Goal: Information Seeking & Learning: Learn about a topic

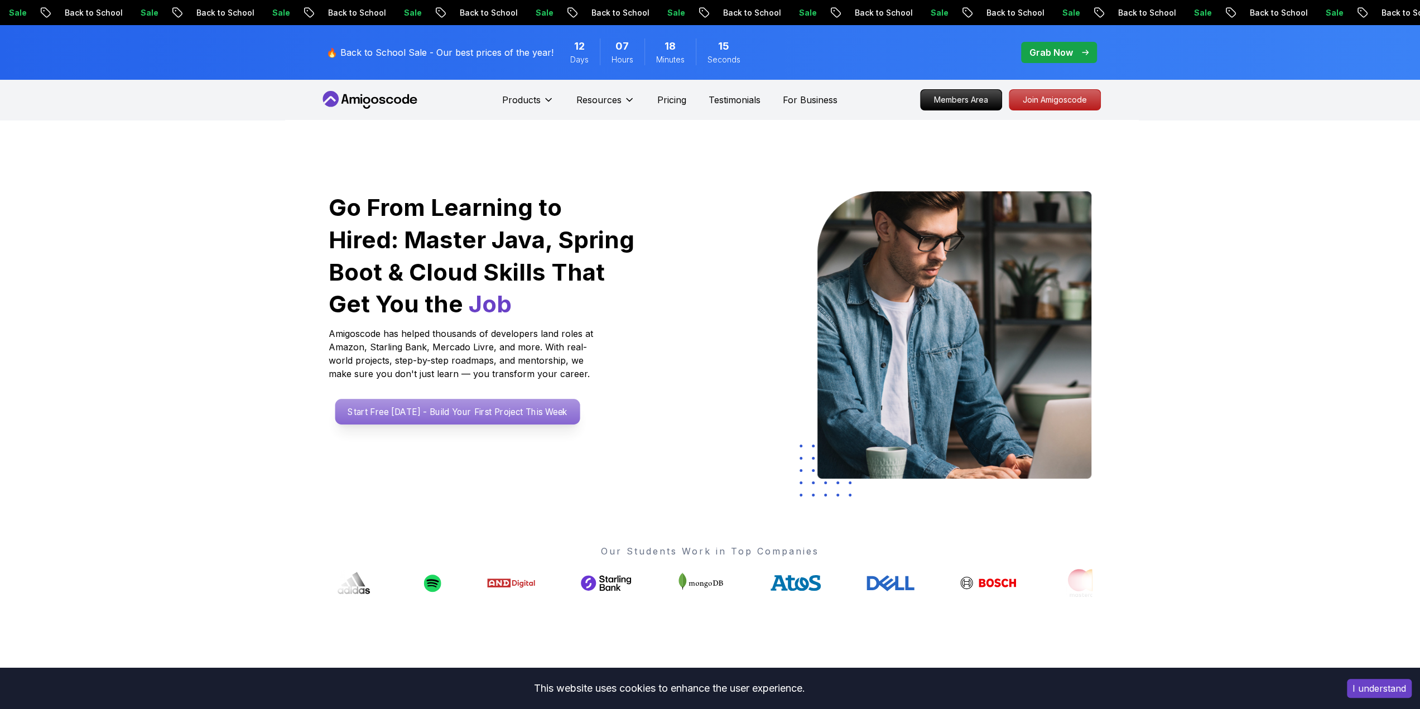
click at [475, 419] on p "Start Free [DATE] - Build Your First Project This Week" at bounding box center [457, 412] width 245 height 26
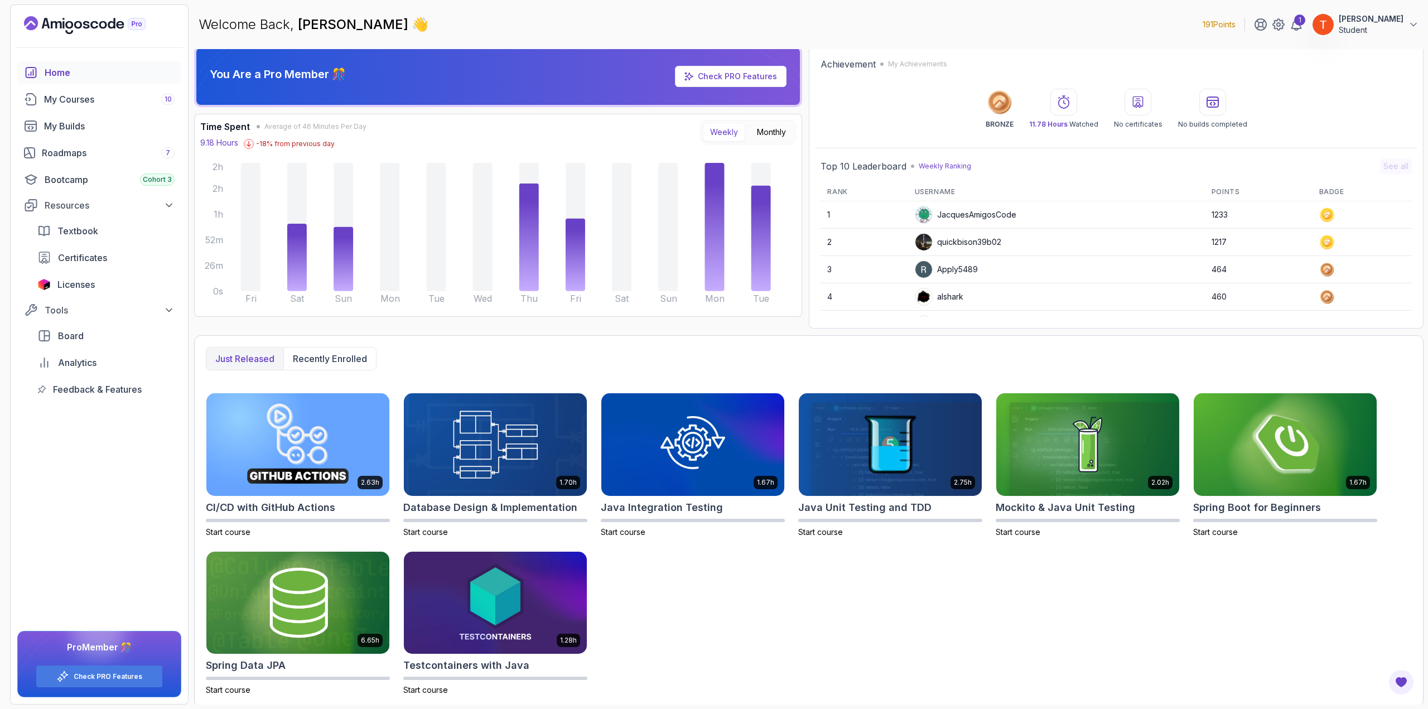
scroll to position [4, 0]
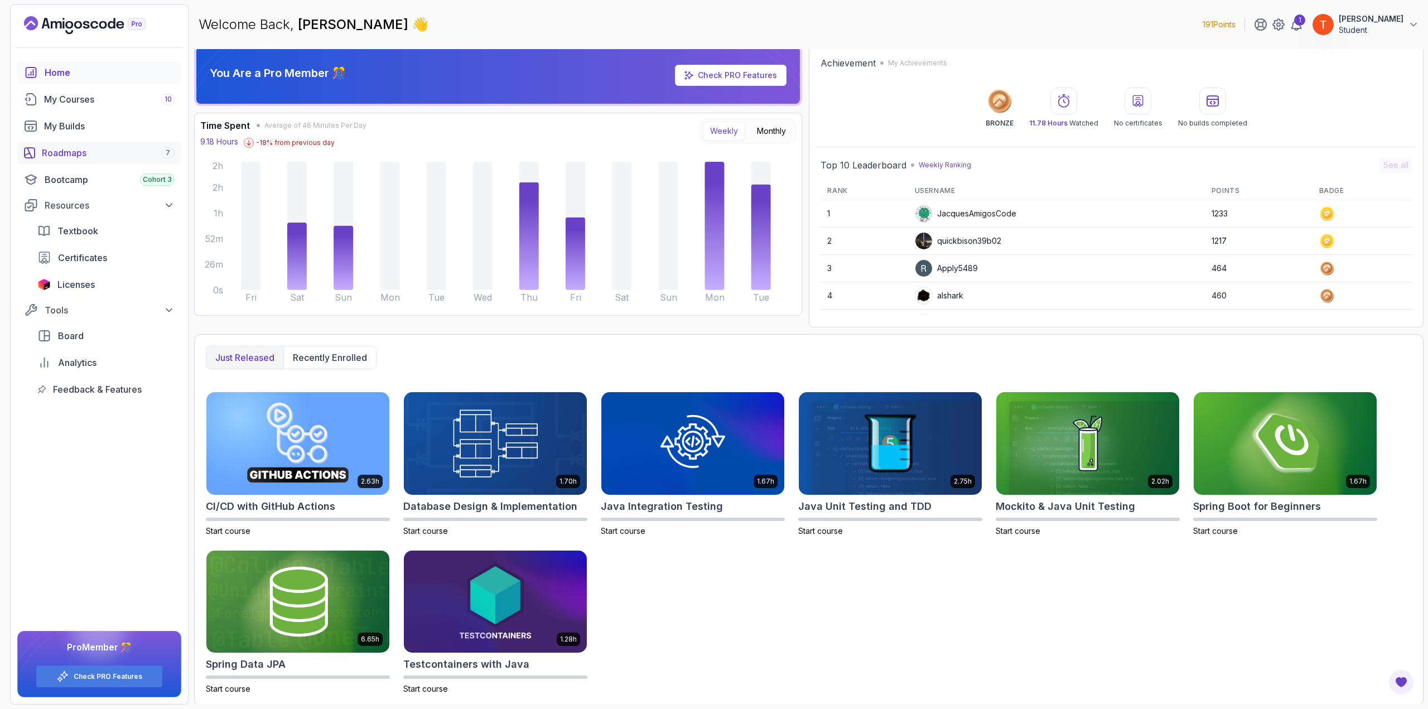
click at [148, 150] on div "Roadmaps 7" at bounding box center [108, 152] width 133 height 13
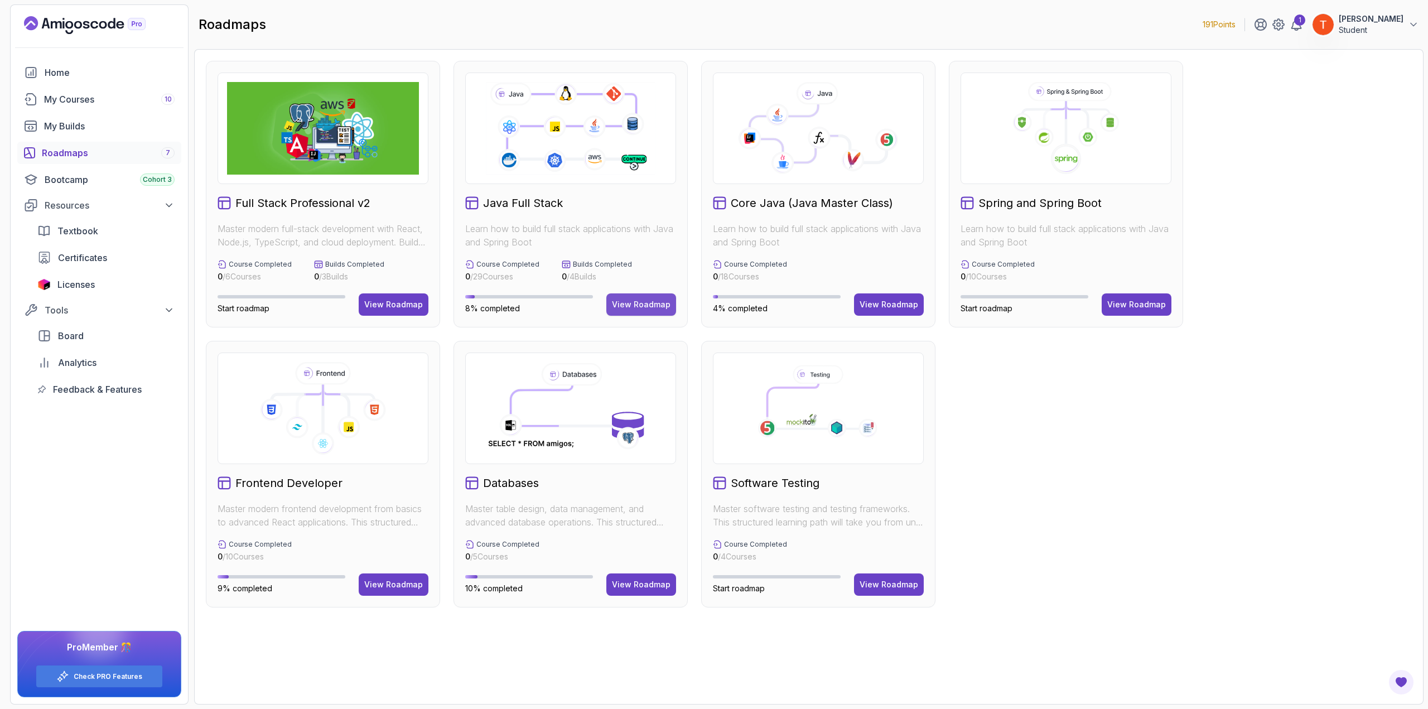
click at [624, 306] on div "View Roadmap" at bounding box center [641, 304] width 59 height 11
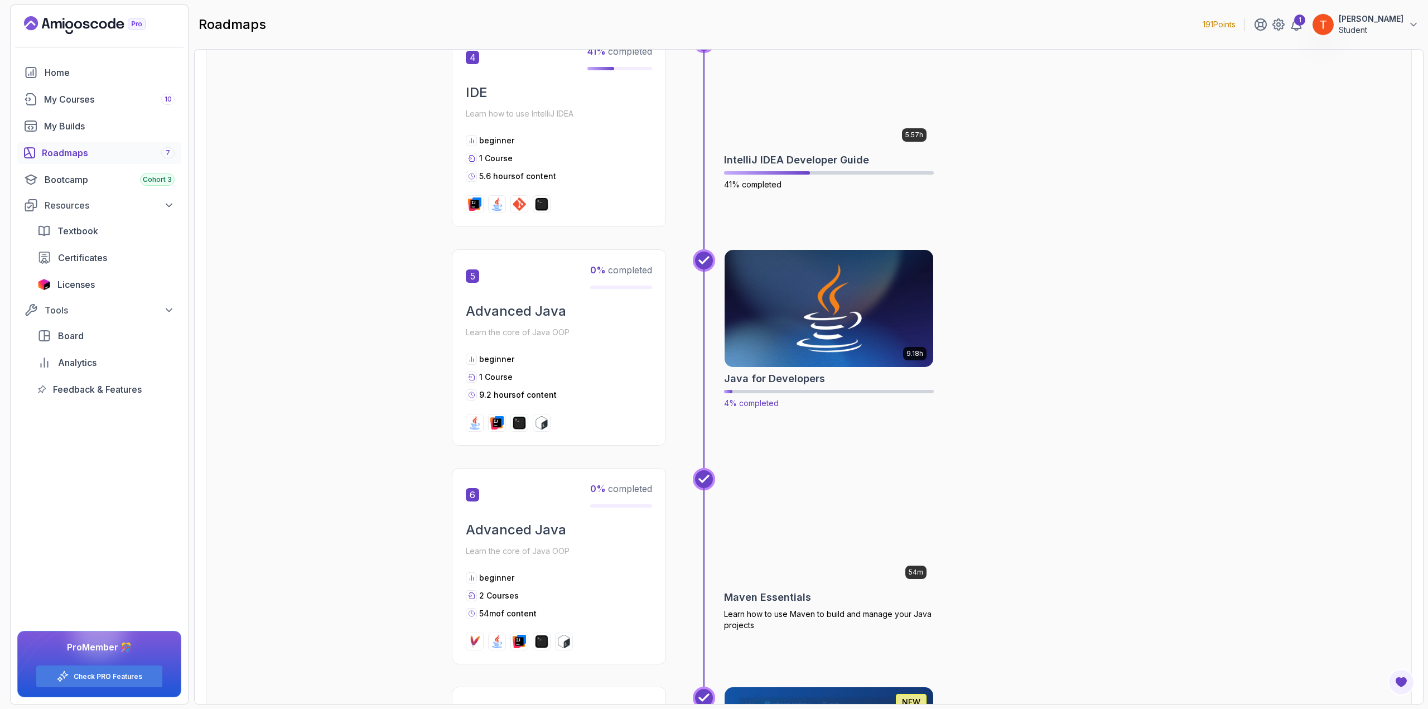
scroll to position [1060, 0]
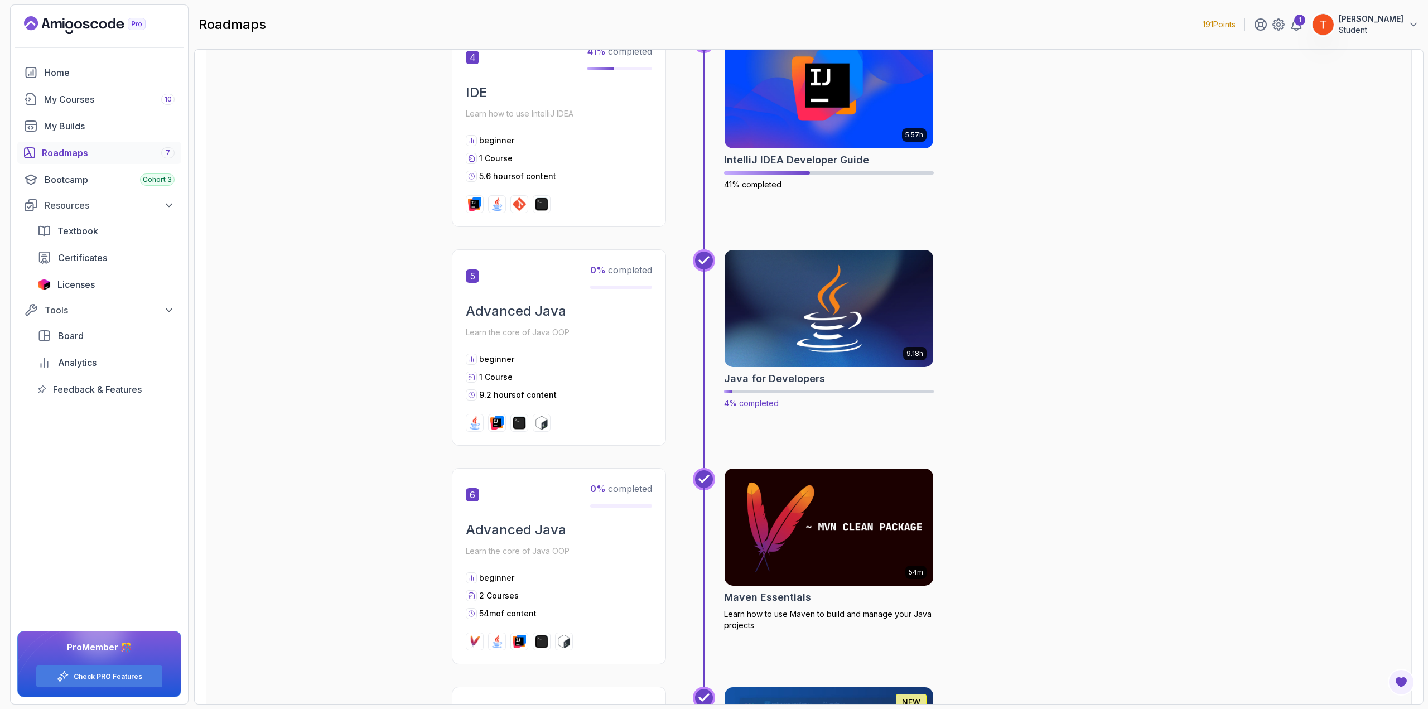
click at [804, 328] on img at bounding box center [829, 308] width 219 height 123
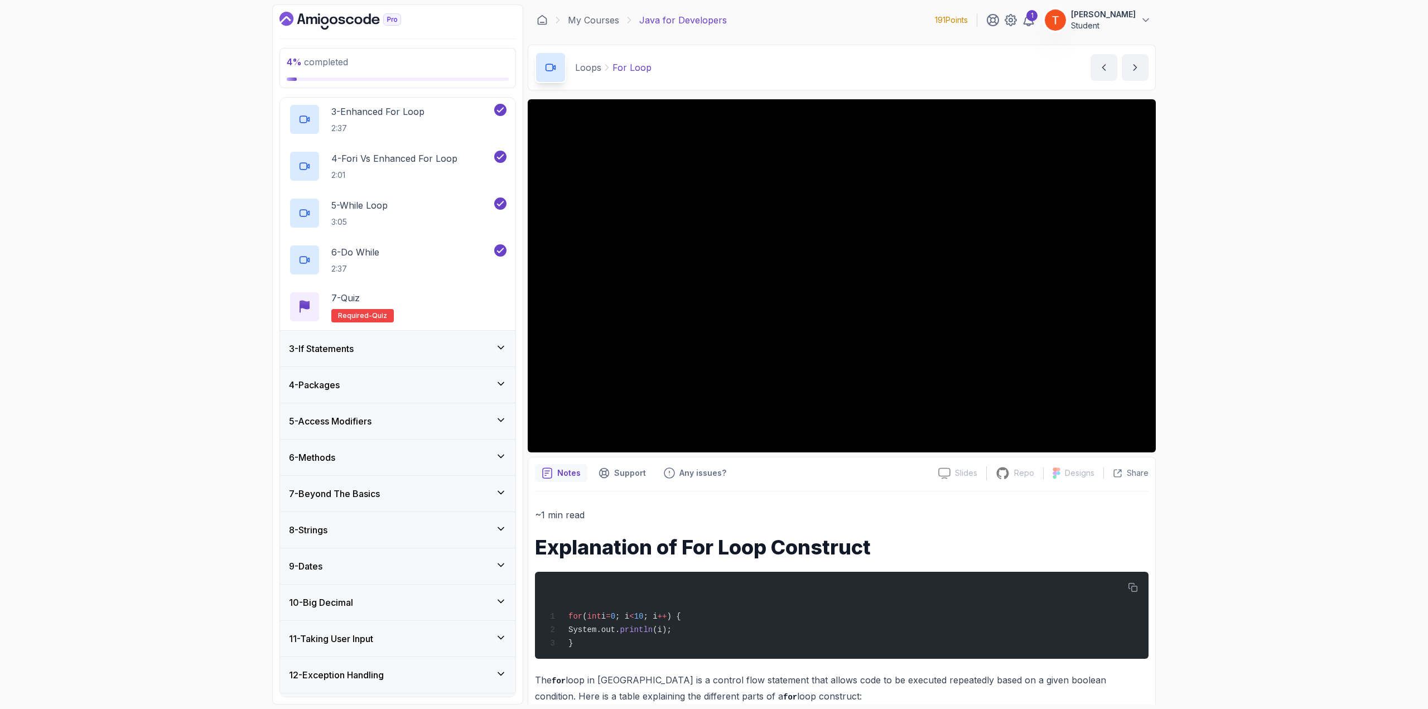
click at [385, 350] on div "3 - If Statements" at bounding box center [398, 348] width 218 height 13
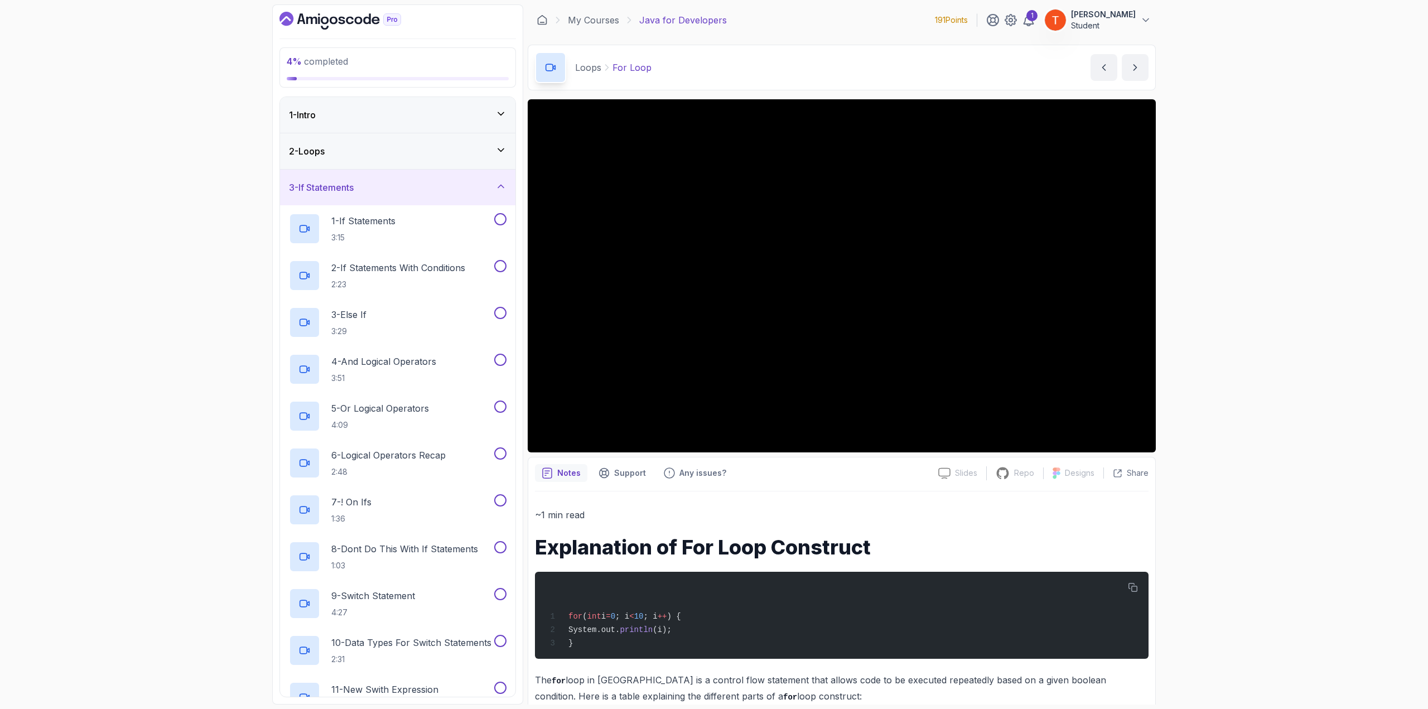
click at [390, 141] on div "2 - Loops" at bounding box center [397, 151] width 235 height 36
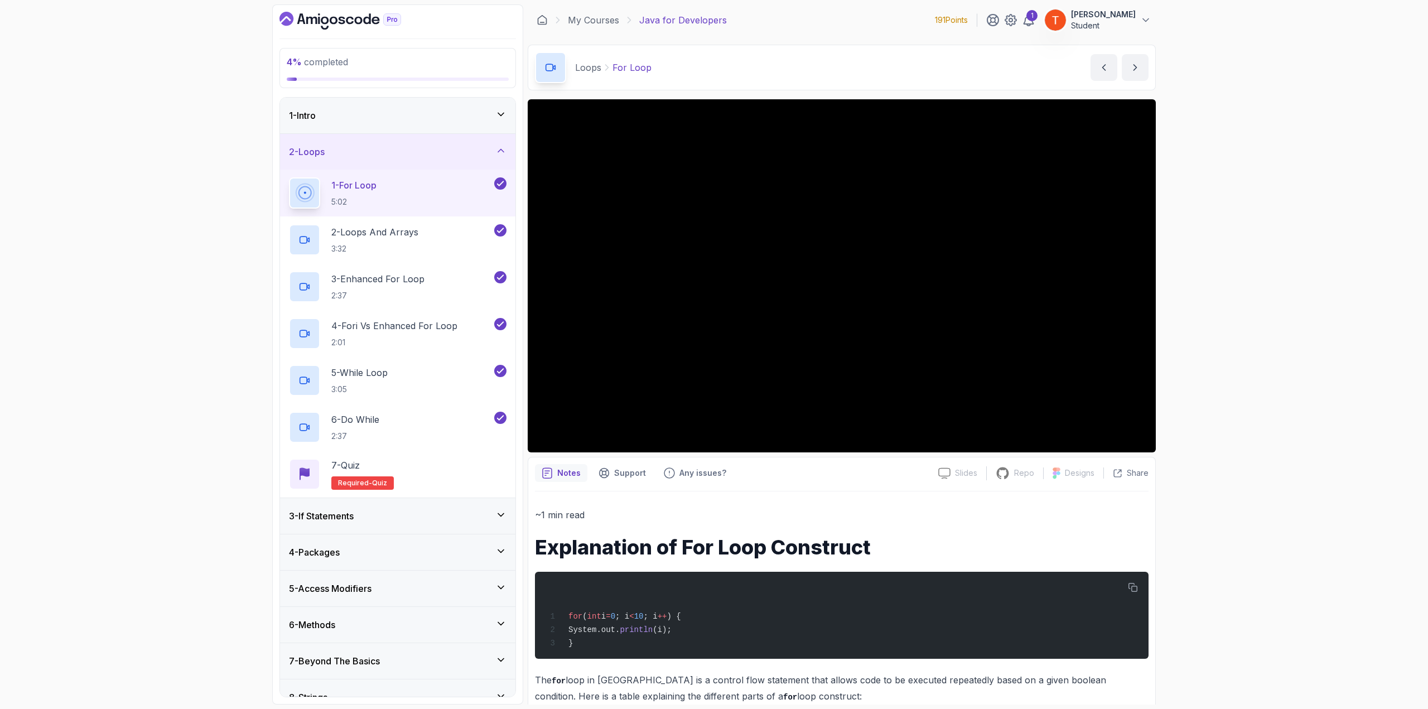
click at [385, 515] on div "3 - If Statements" at bounding box center [398, 515] width 218 height 13
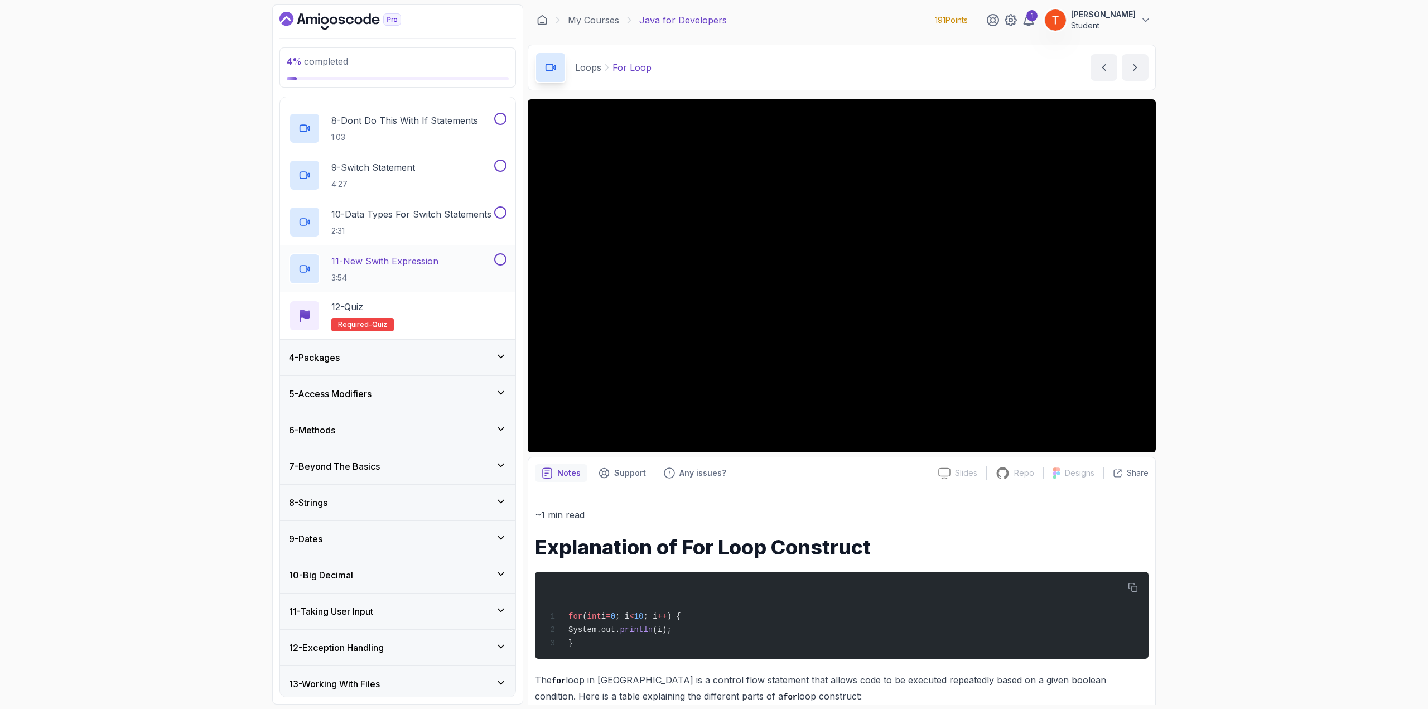
scroll to position [446, 0]
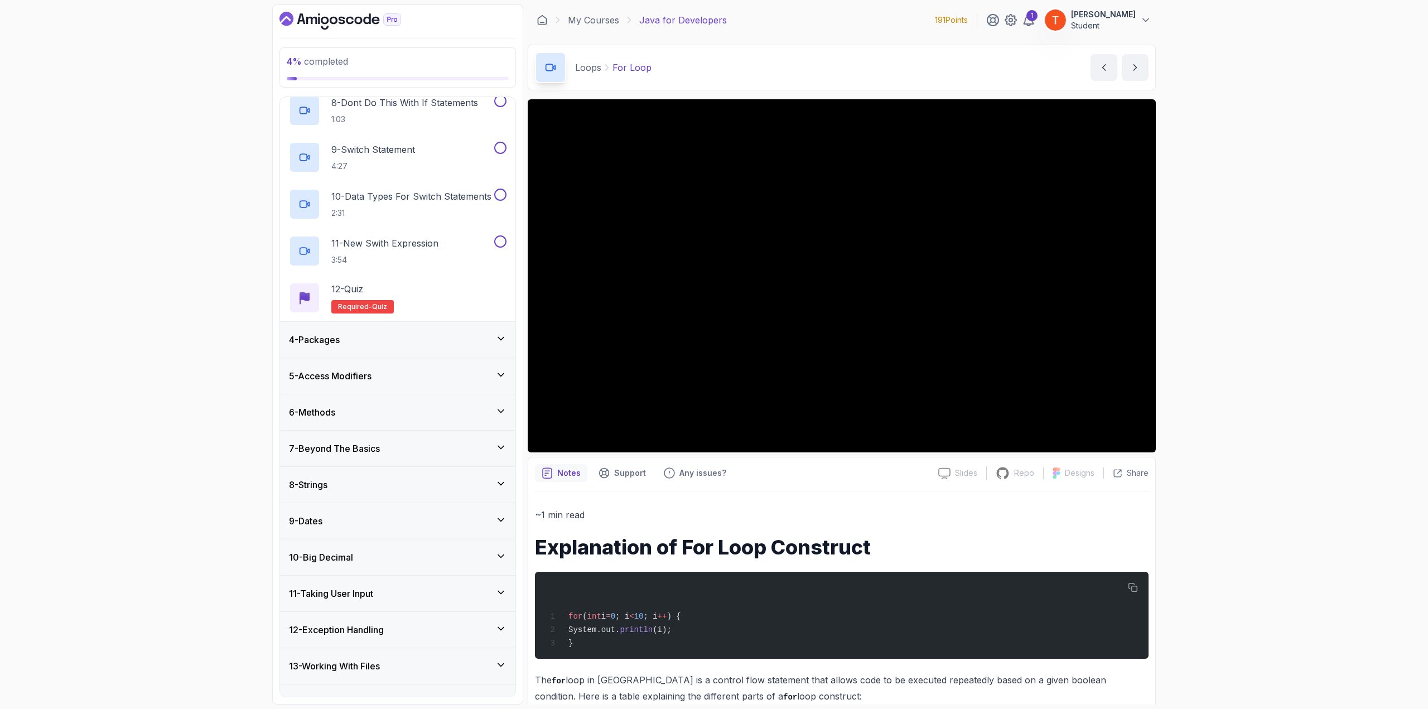
click at [358, 338] on div "4 - Packages" at bounding box center [398, 339] width 218 height 13
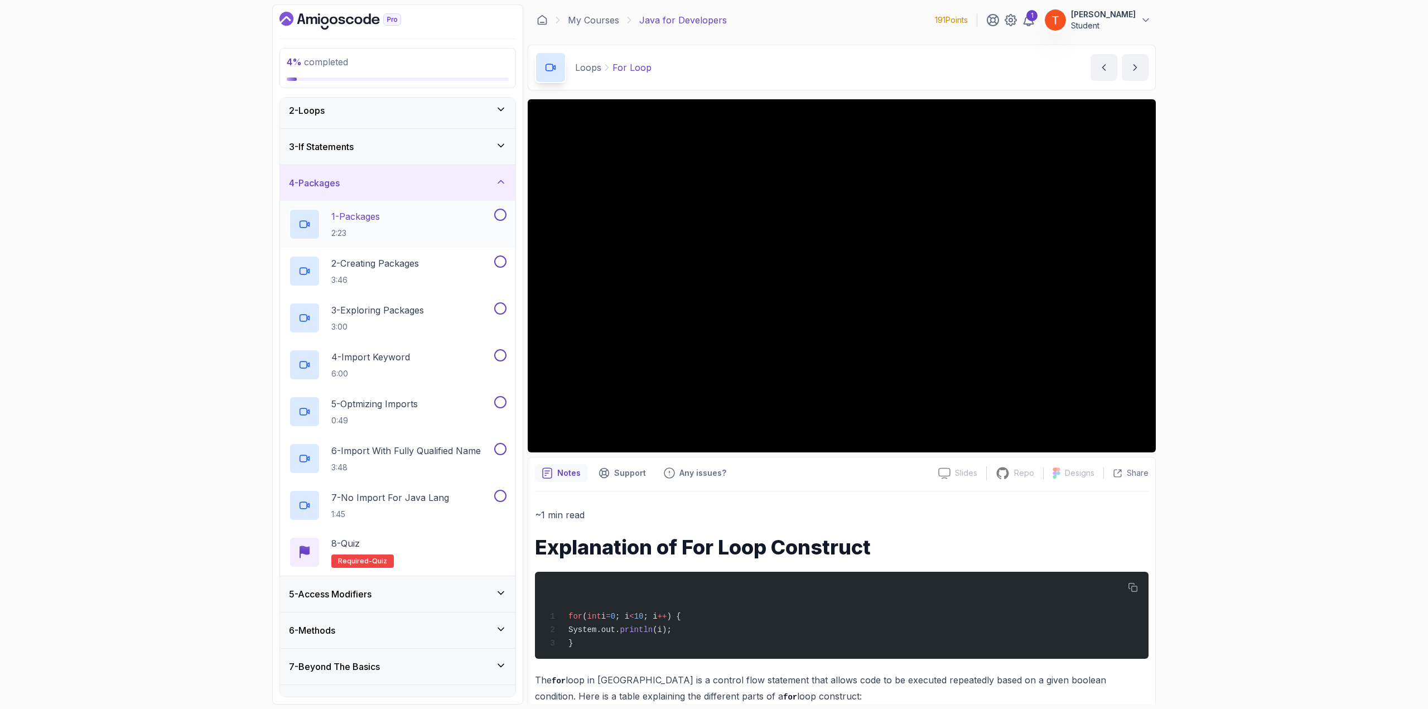
scroll to position [0, 0]
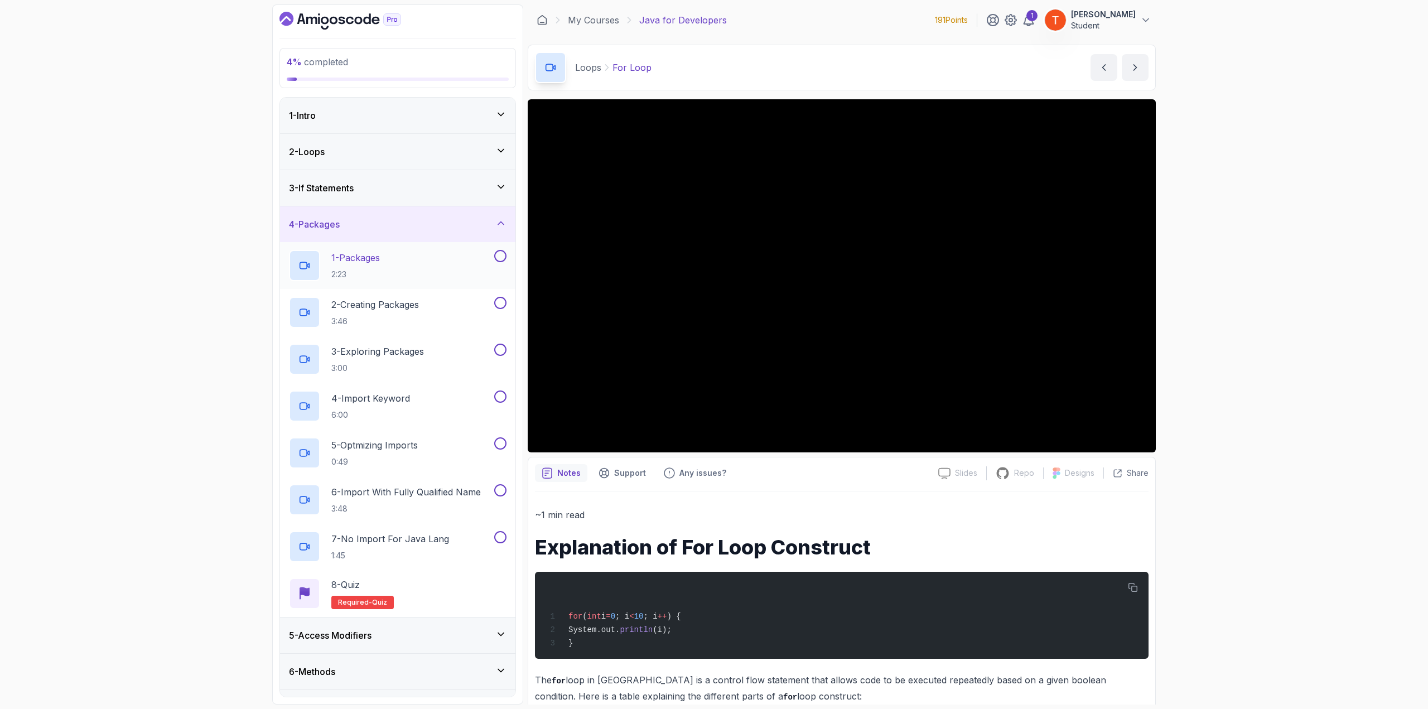
click at [375, 259] on p "1 - Packages" at bounding box center [355, 257] width 49 height 13
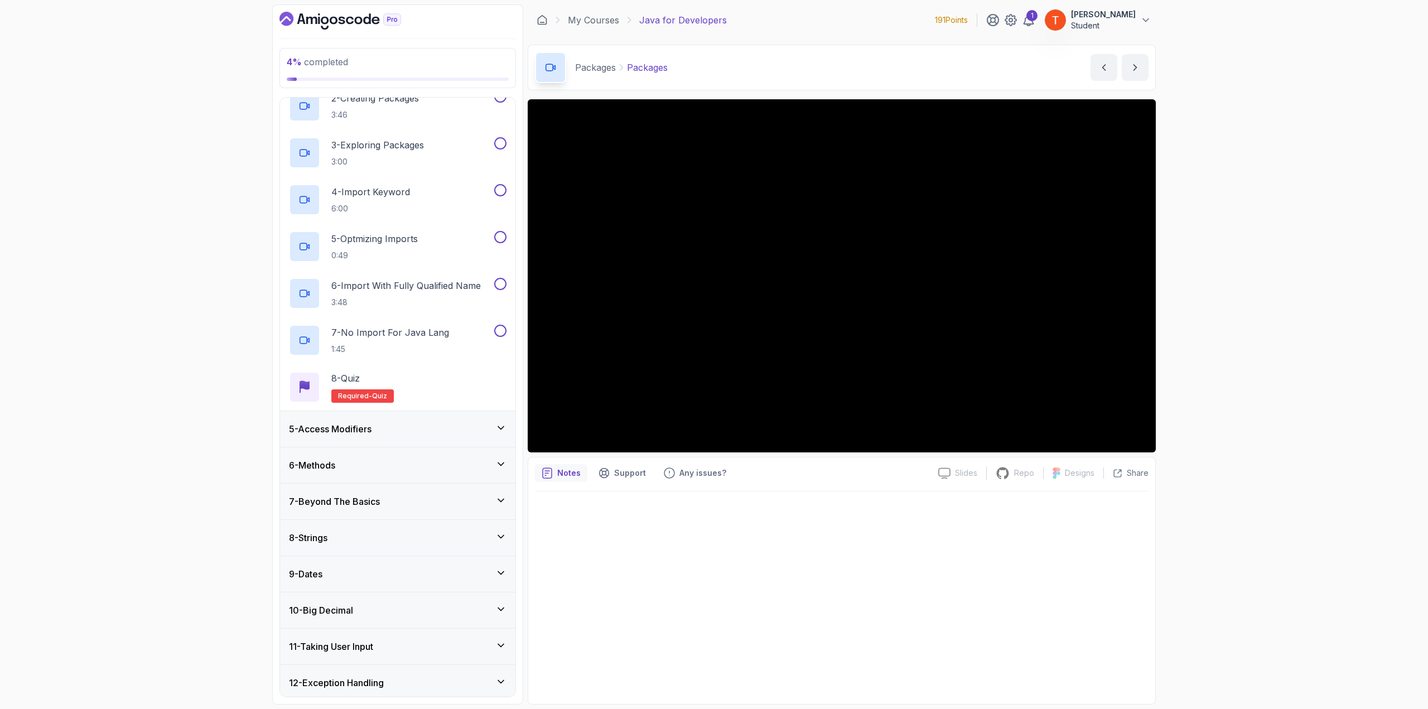
scroll to position [223, 0]
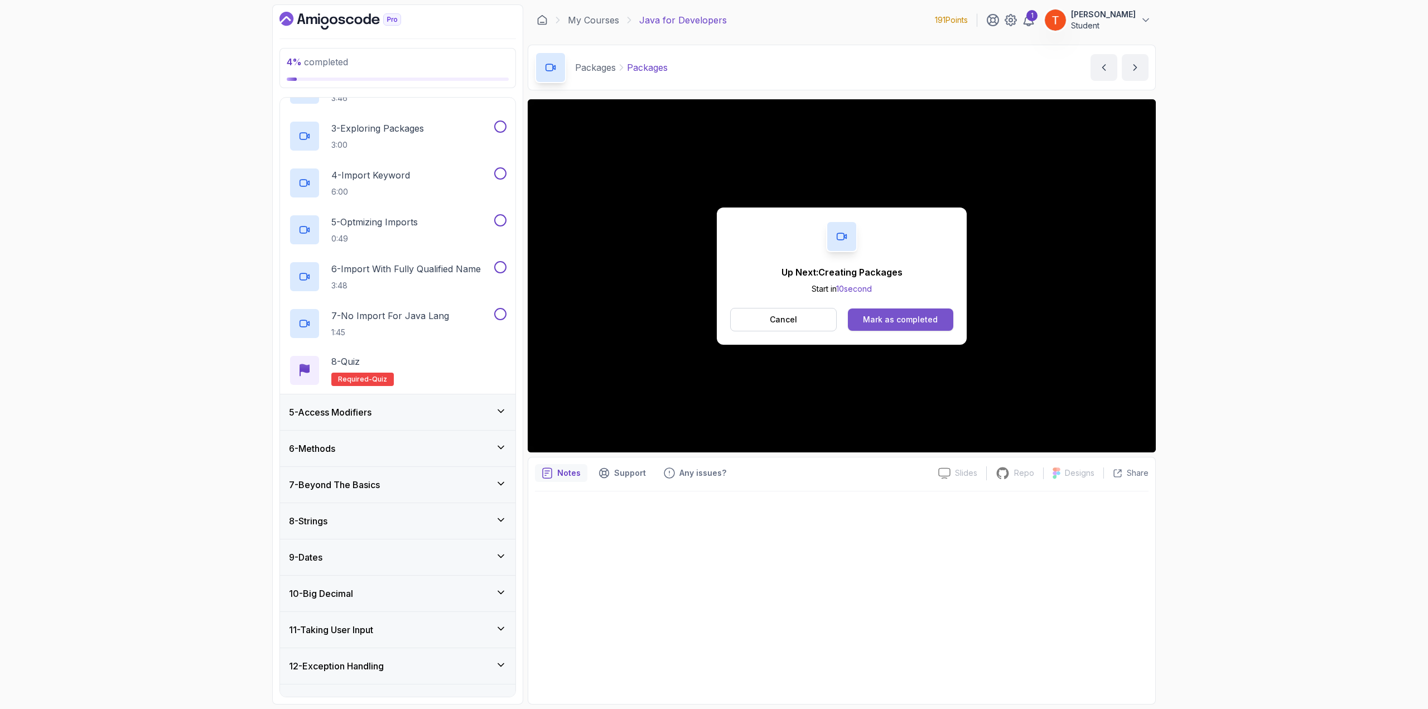
click at [894, 316] on div "Mark as completed" at bounding box center [900, 319] width 75 height 11
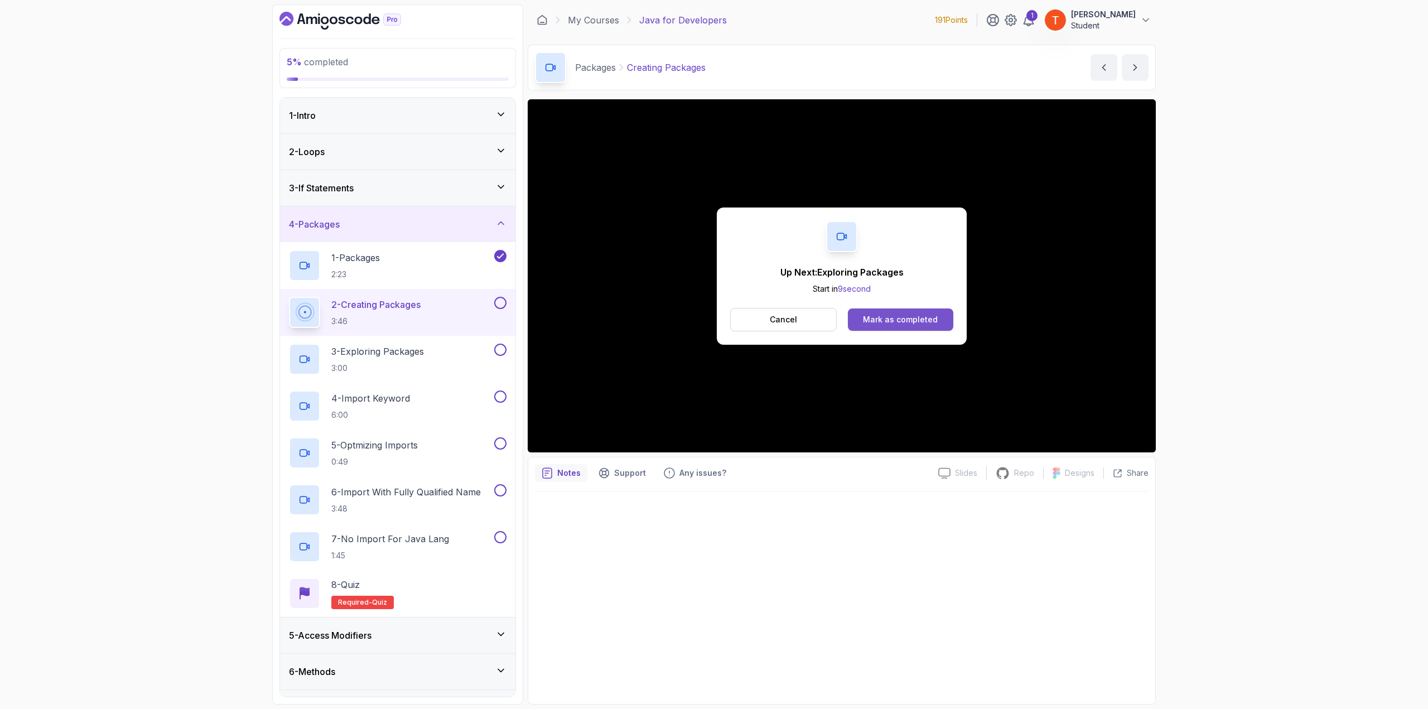
click at [883, 311] on button "Mark as completed" at bounding box center [900, 319] width 105 height 22
click at [894, 315] on div "Mark as completed" at bounding box center [900, 319] width 75 height 11
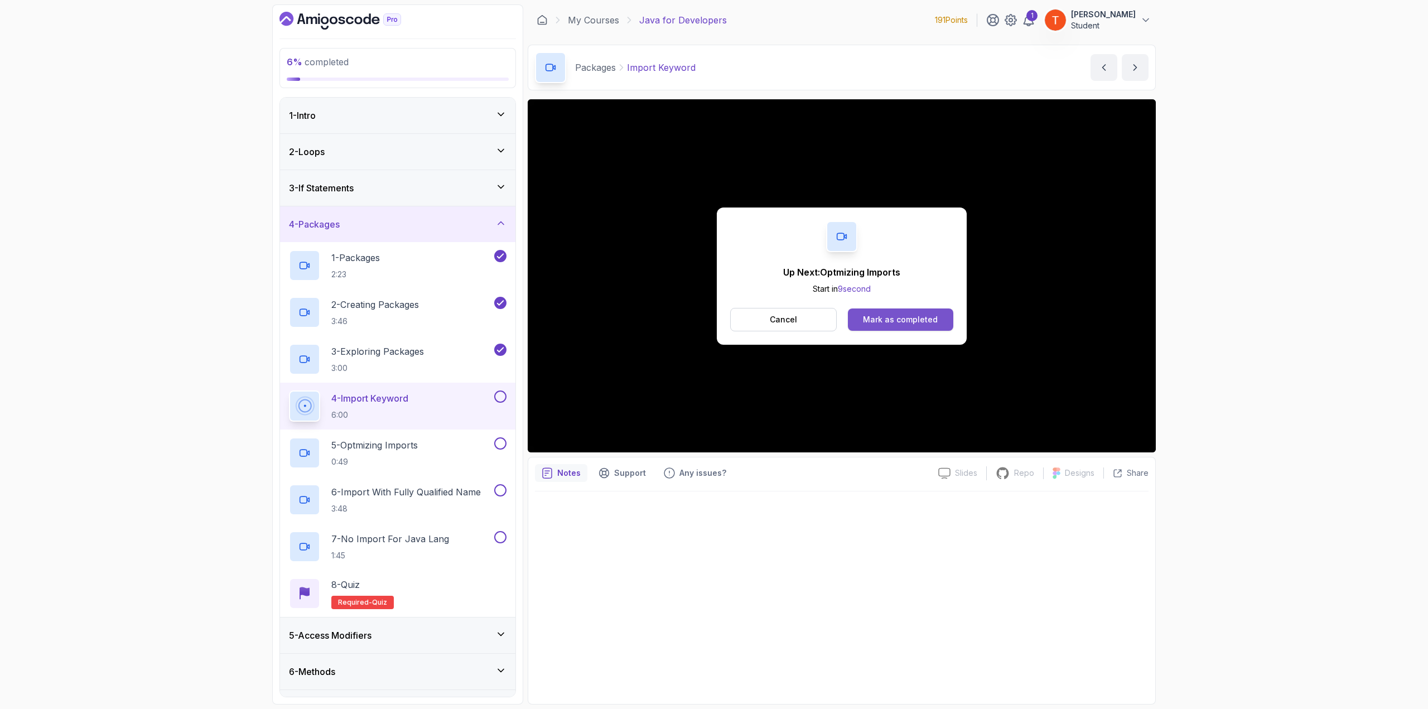
click at [917, 320] on div "Mark as completed" at bounding box center [900, 319] width 75 height 11
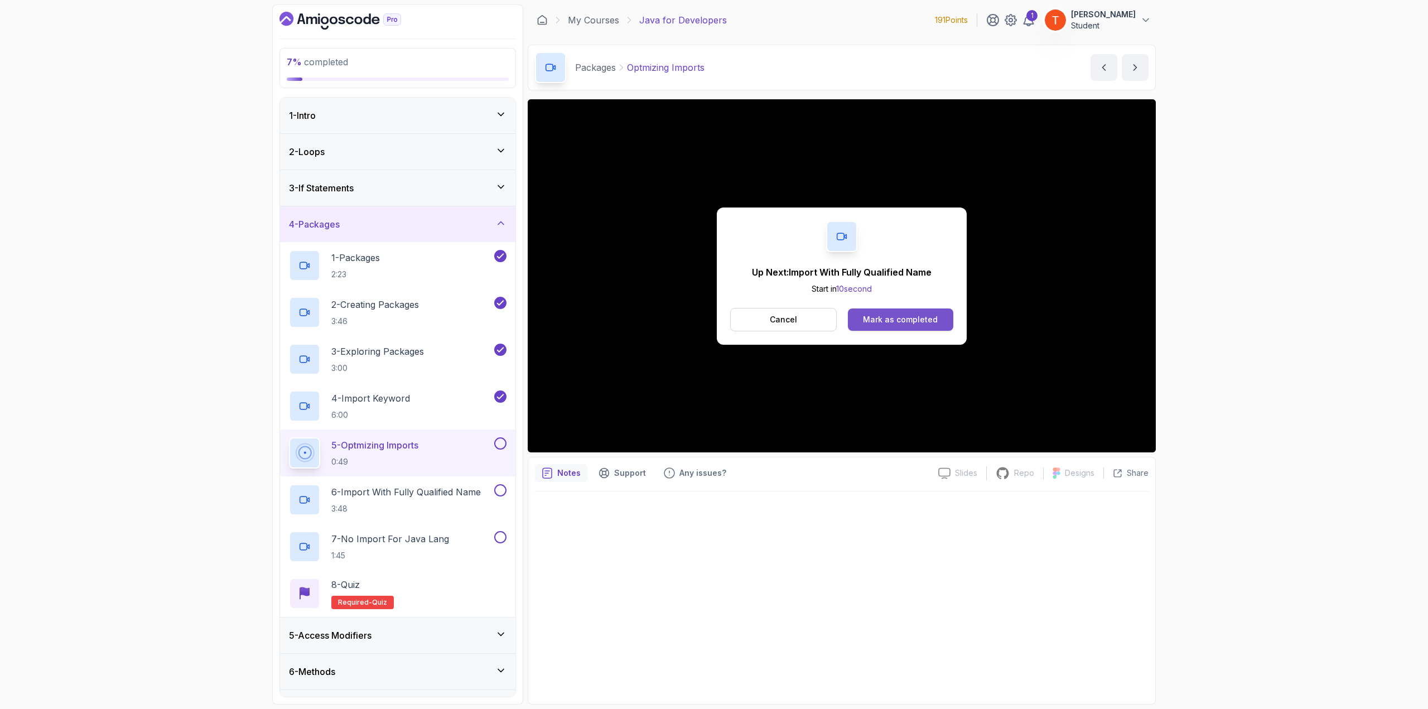
click at [922, 315] on div "Mark as completed" at bounding box center [900, 319] width 75 height 11
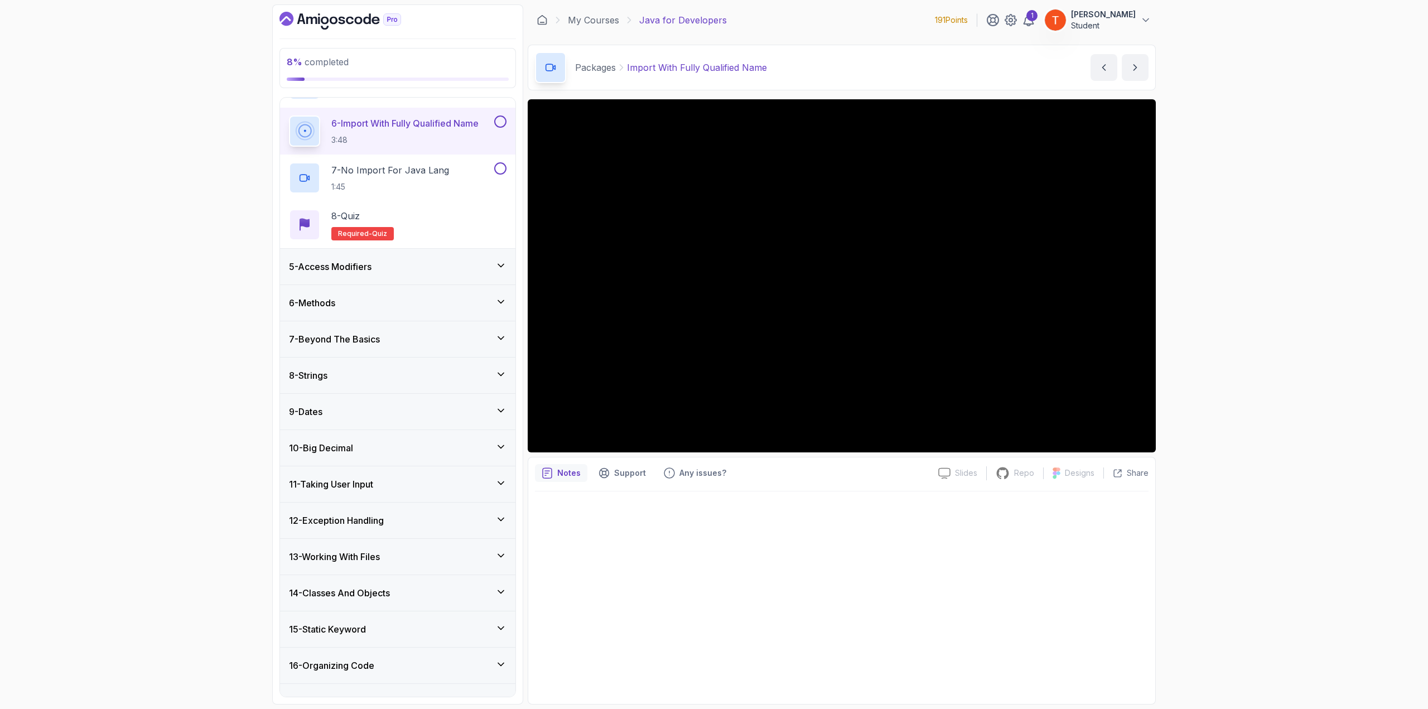
scroll to position [236, 0]
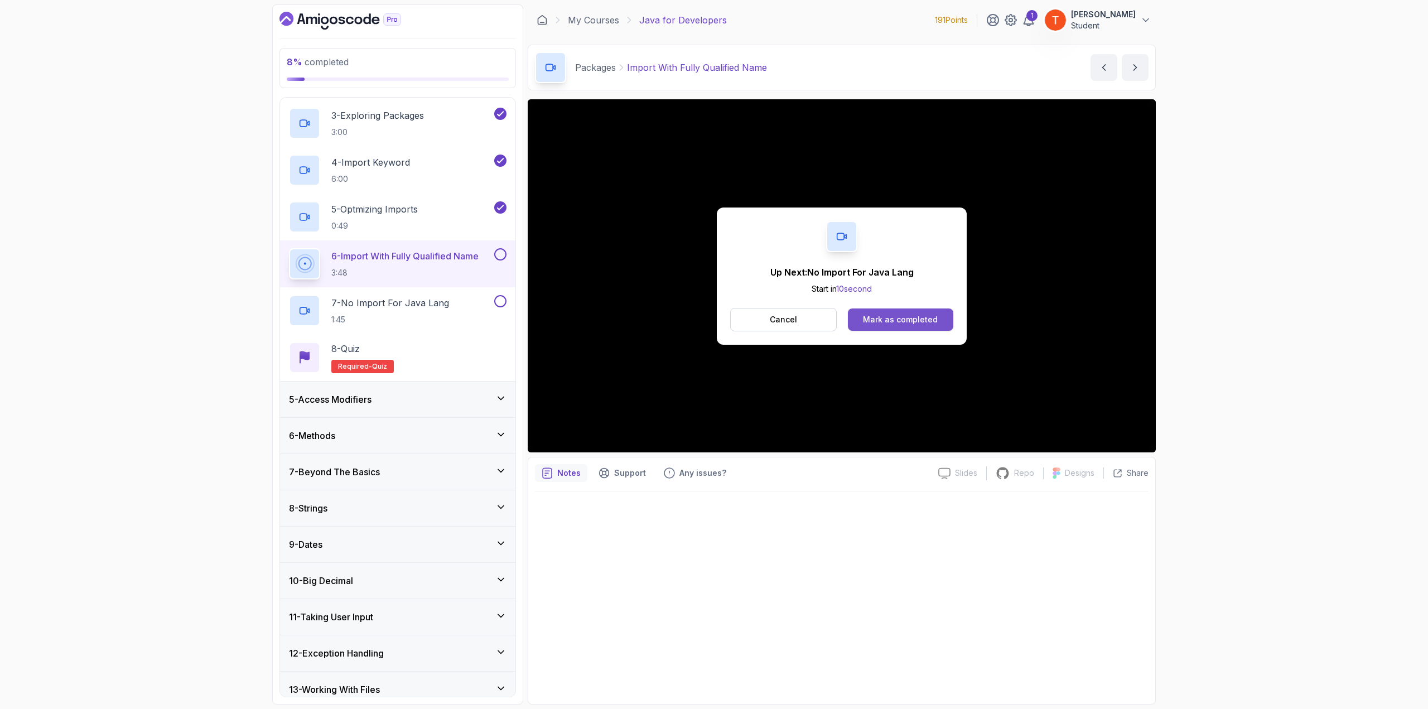
click at [897, 326] on button "Mark as completed" at bounding box center [900, 319] width 105 height 22
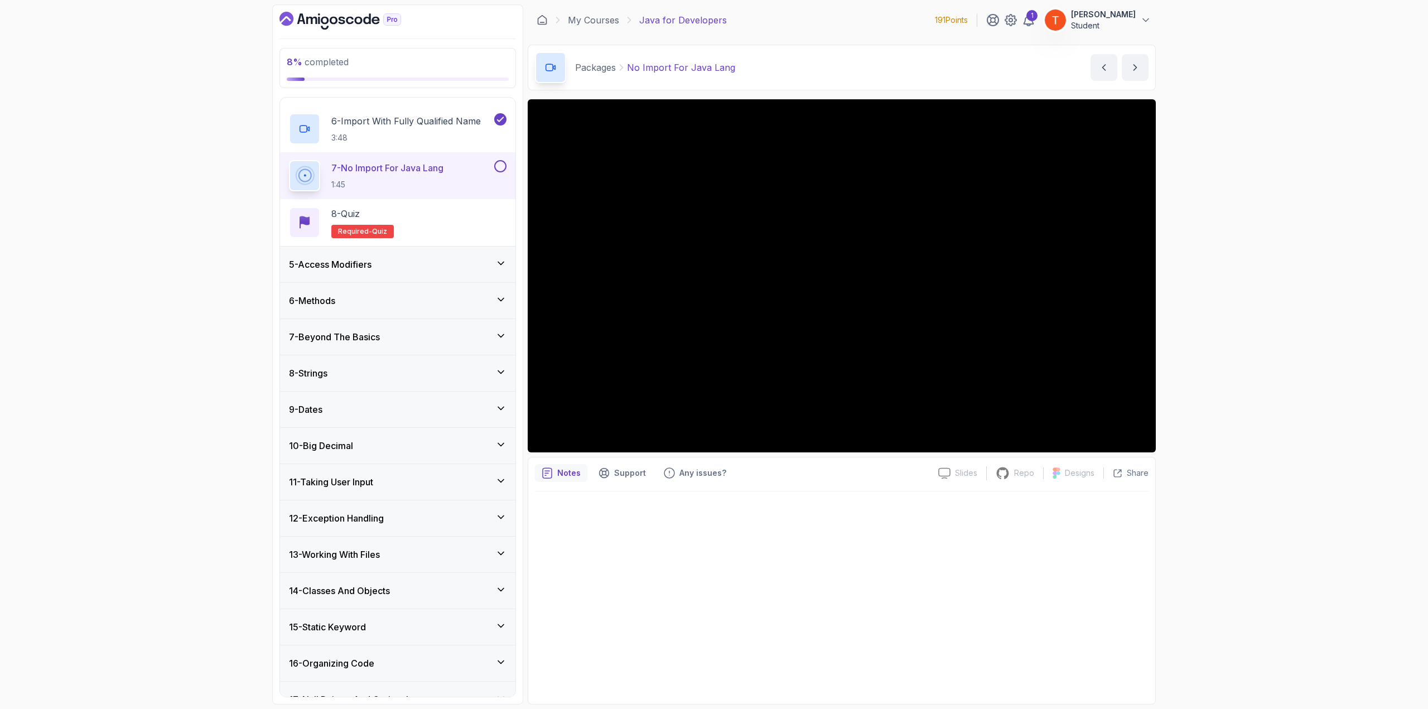
scroll to position [292, 0]
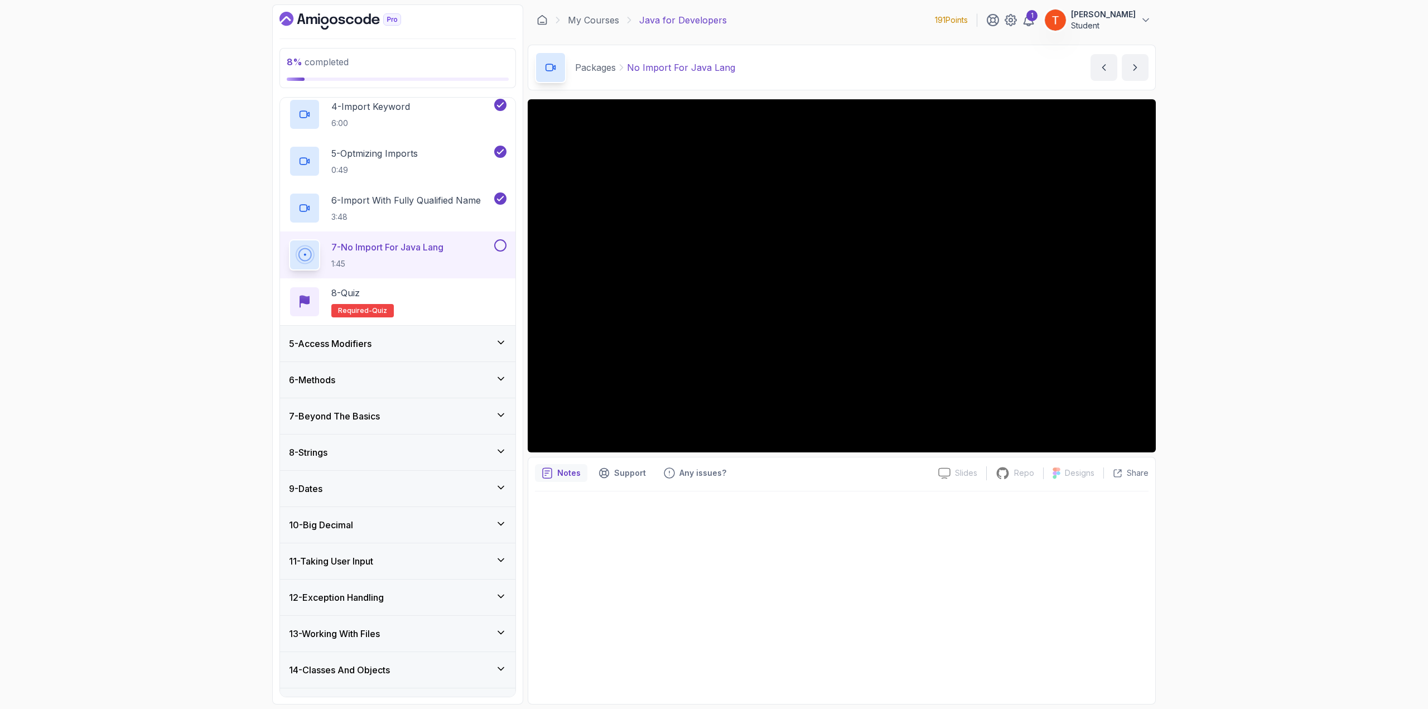
click at [472, 332] on div "5 - Access Modifiers" at bounding box center [397, 344] width 235 height 36
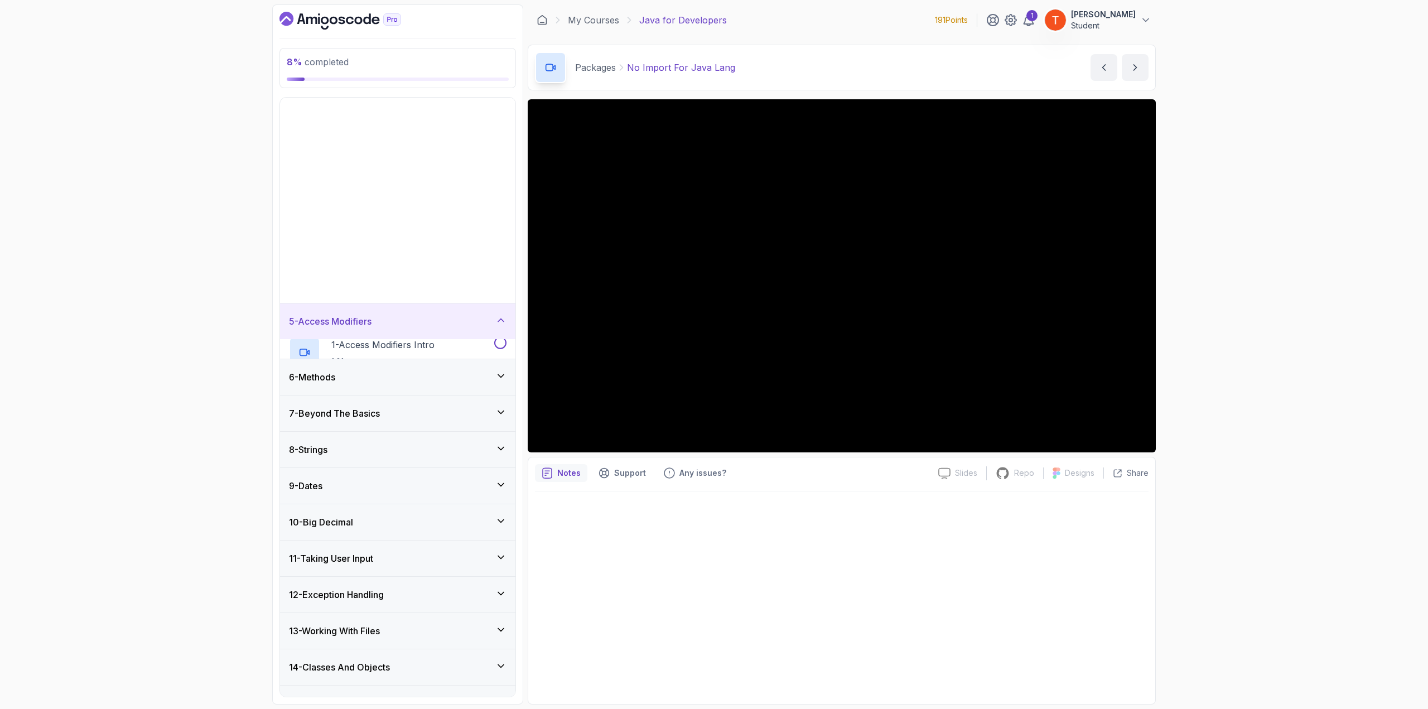
scroll to position [84, 0]
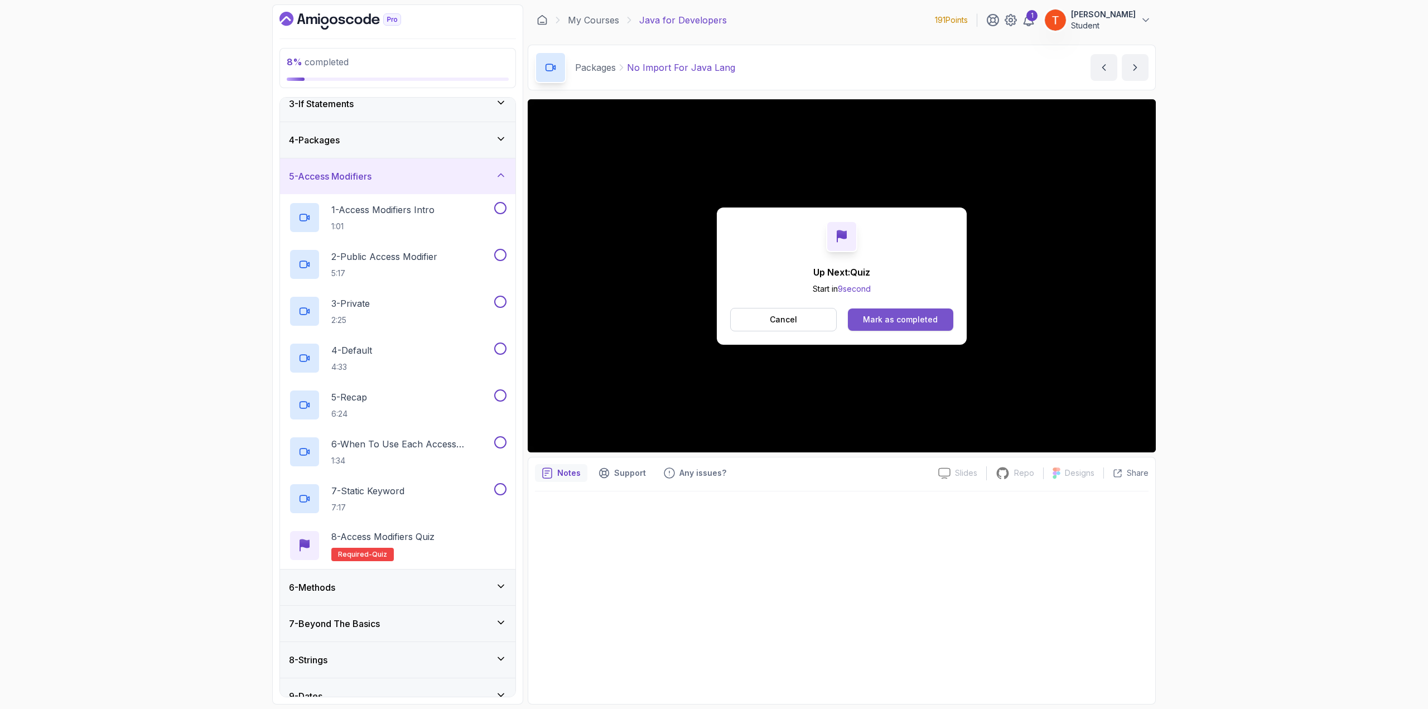
click at [917, 314] on div "Mark as completed" at bounding box center [900, 319] width 75 height 11
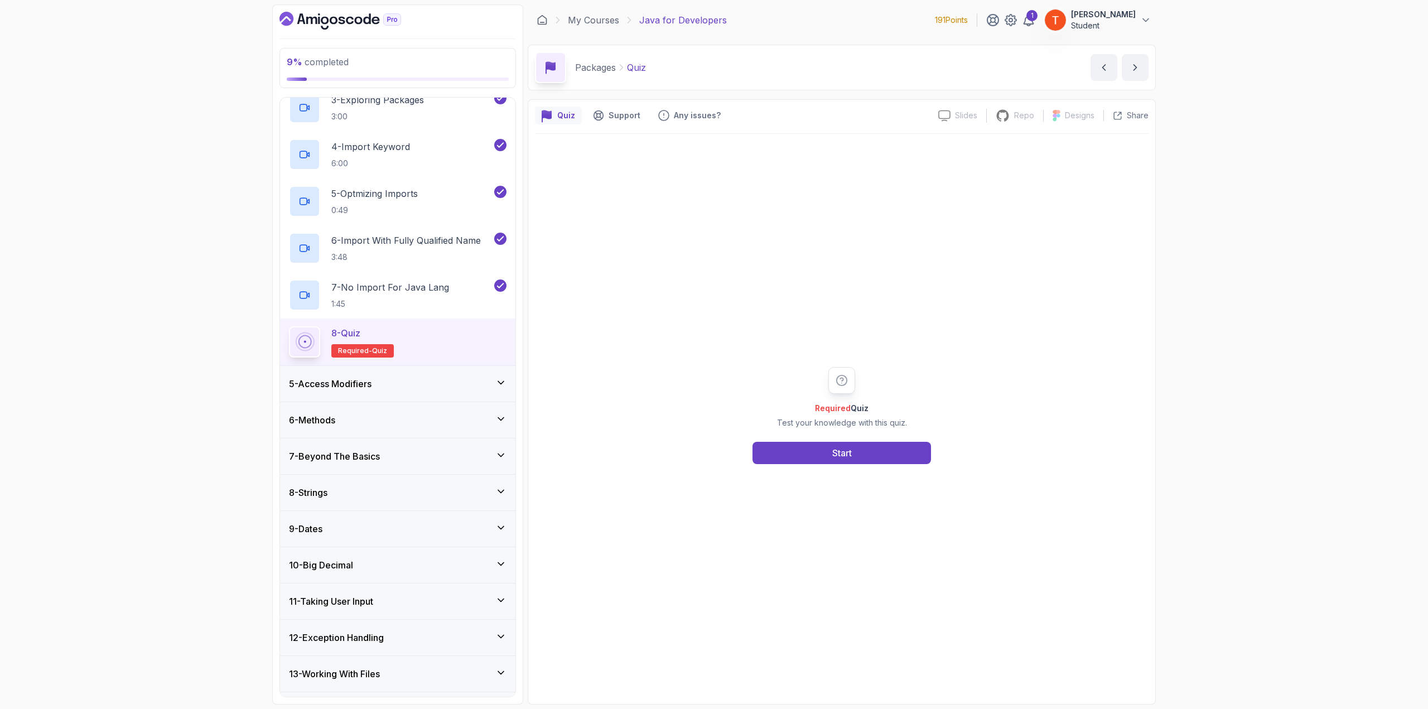
click at [378, 374] on div "5 - Access Modifiers" at bounding box center [397, 384] width 235 height 36
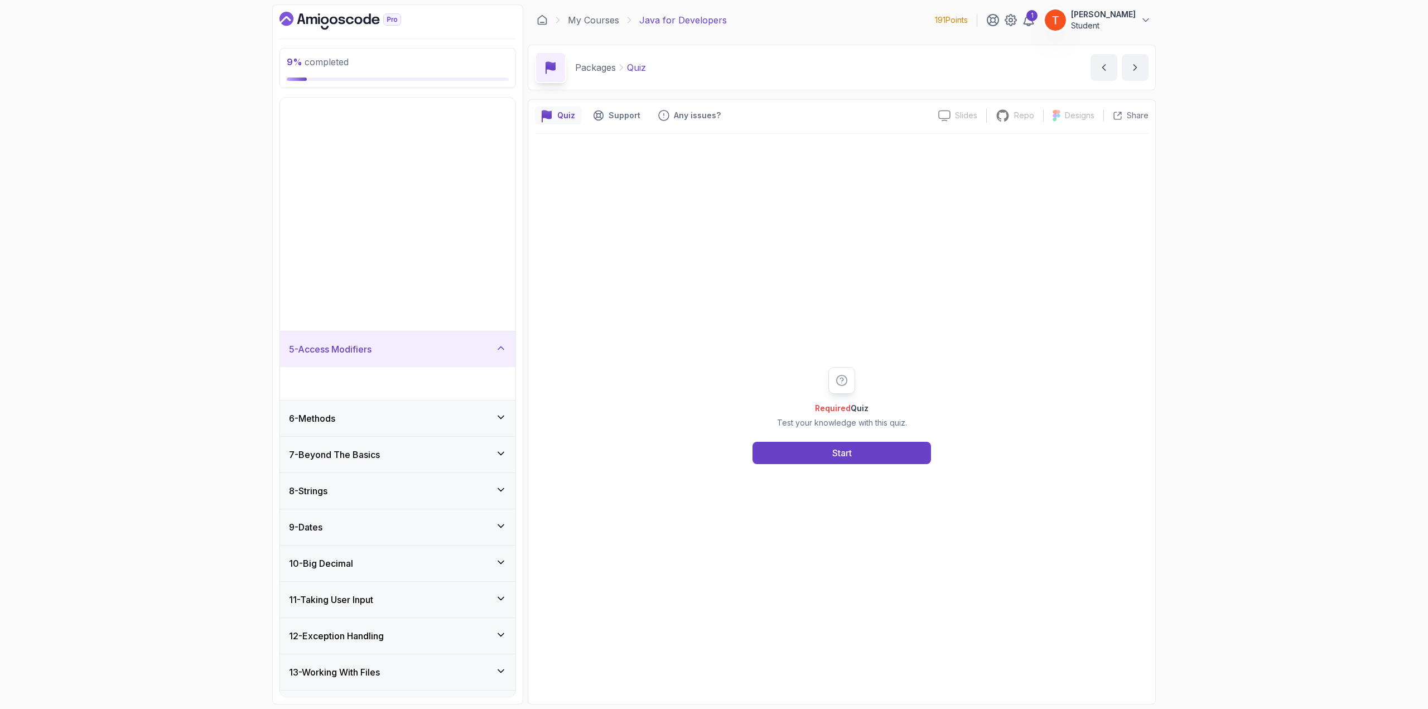
scroll to position [84, 0]
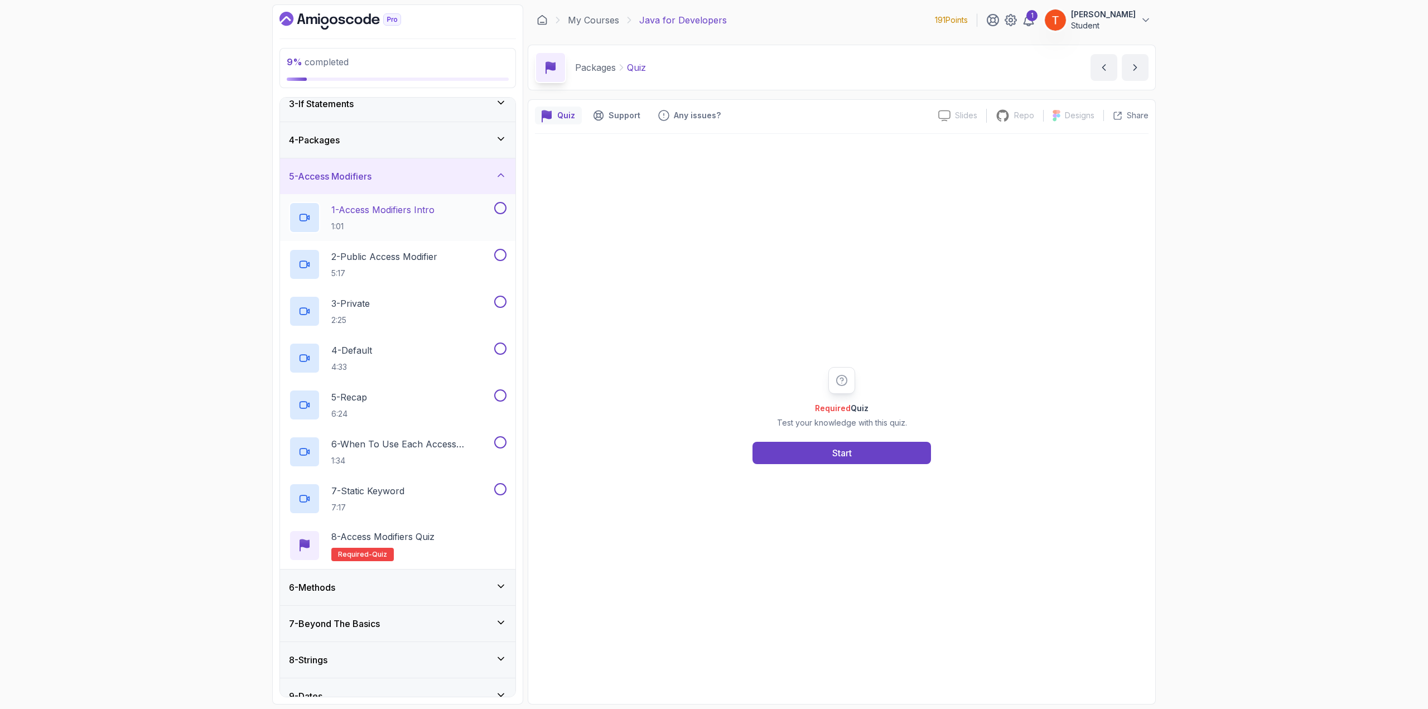
click at [406, 208] on p "1 - Access Modifiers Intro" at bounding box center [382, 209] width 103 height 13
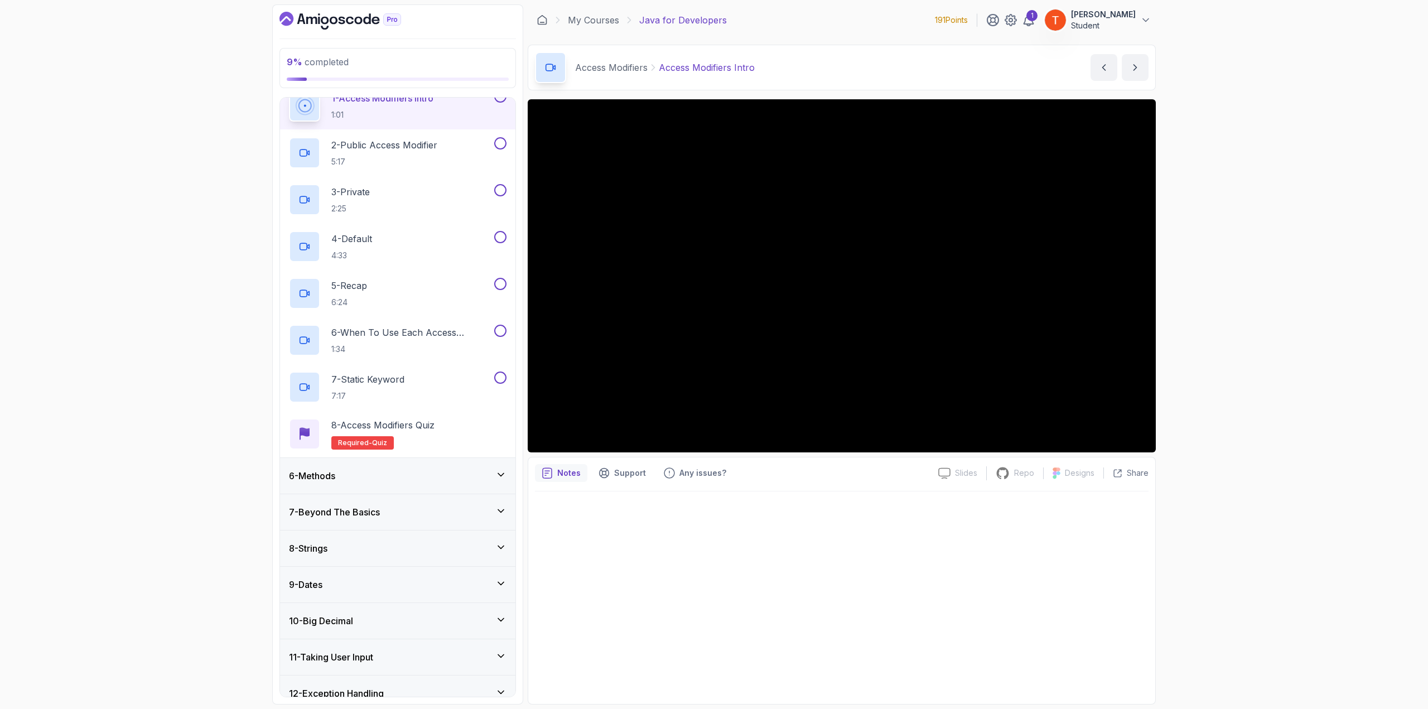
click at [399, 473] on div "6 - Methods" at bounding box center [398, 475] width 218 height 13
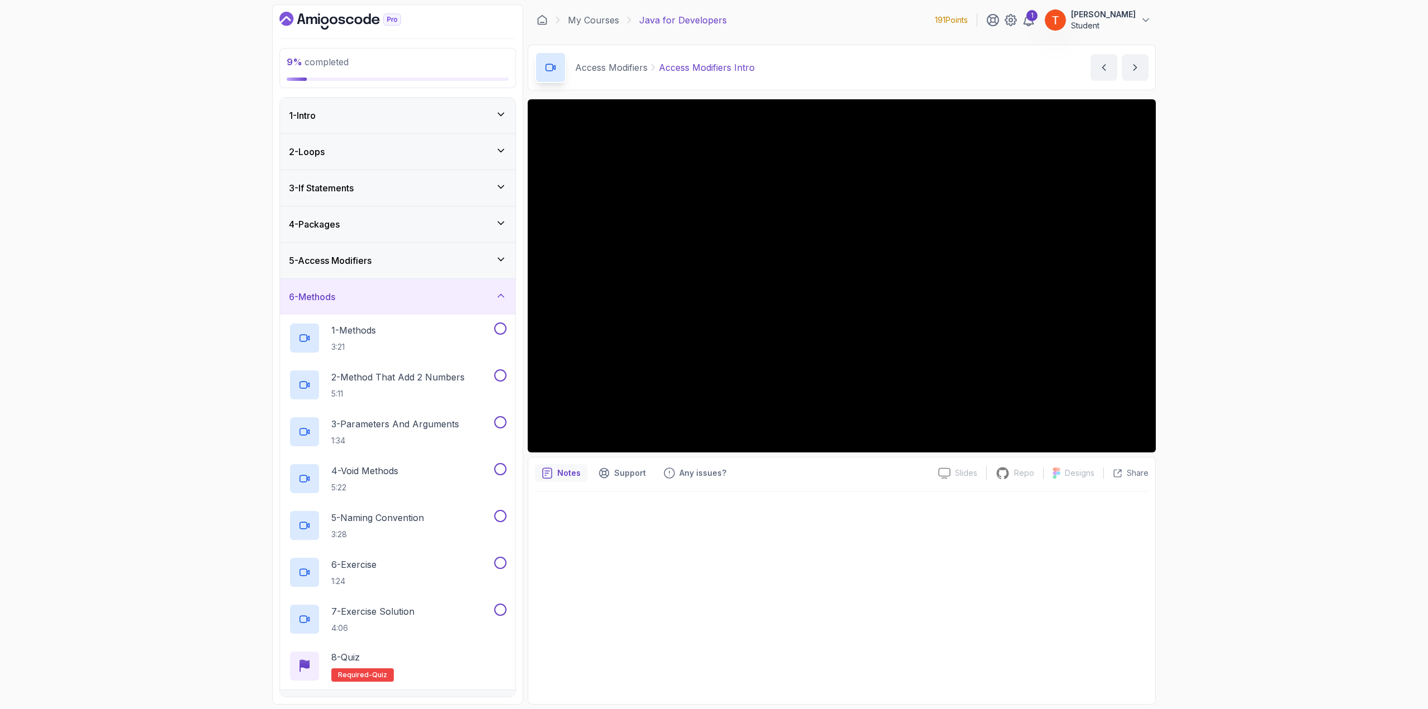
click at [442, 260] on div "5 - Access Modifiers" at bounding box center [398, 260] width 218 height 13
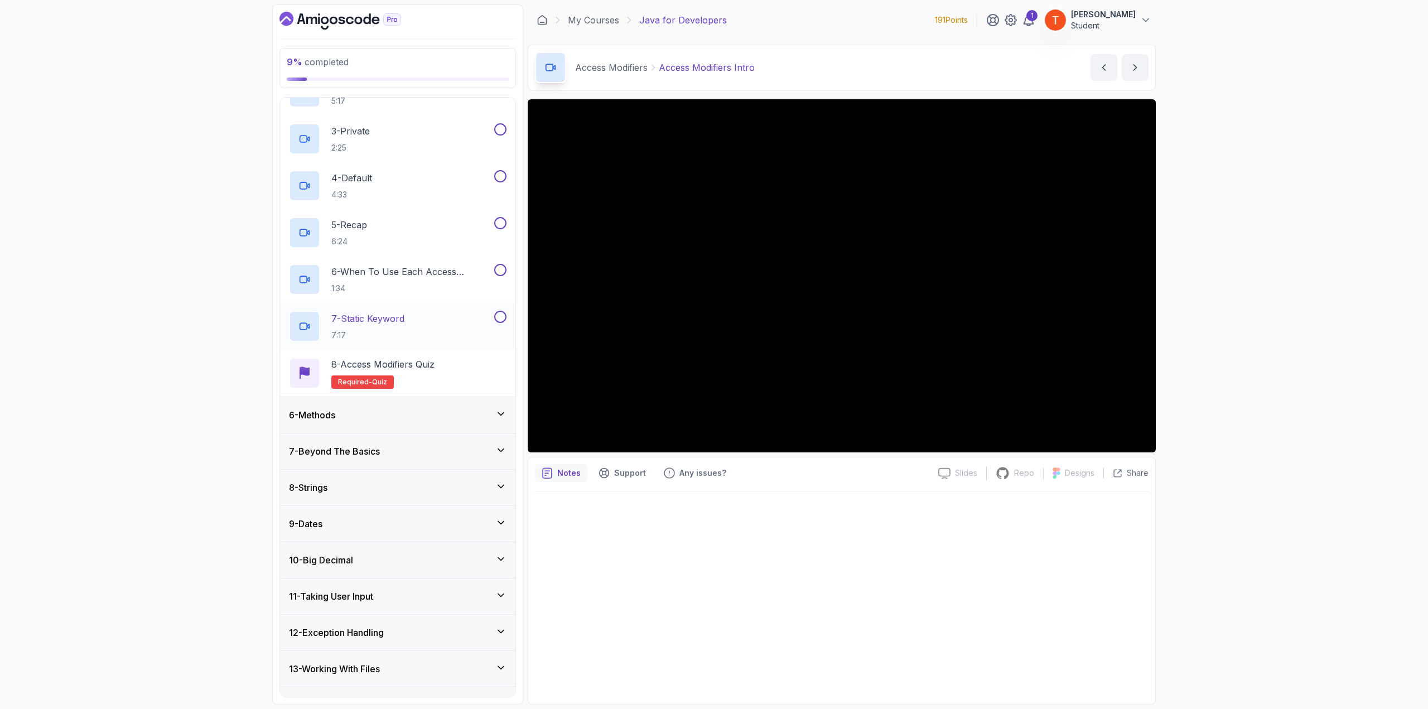
scroll to position [180, 0]
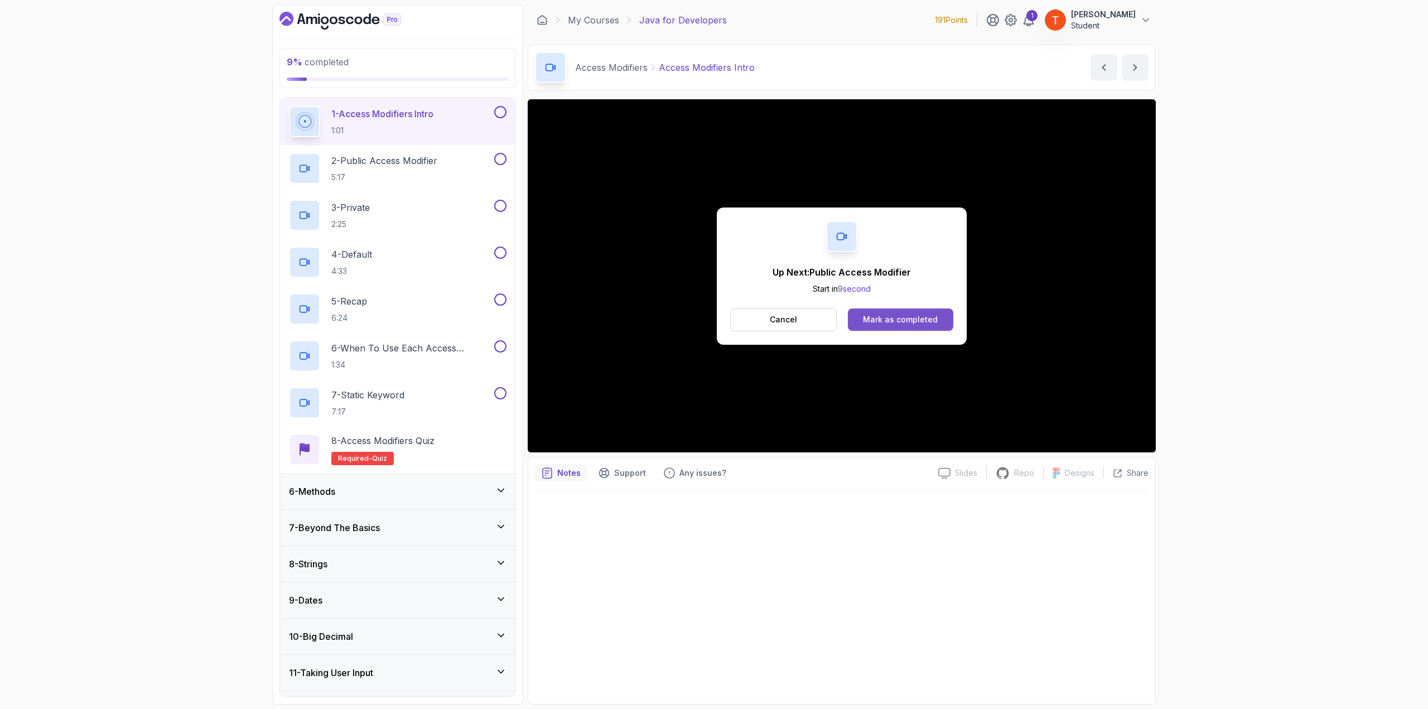
click at [912, 314] on div "Mark as completed" at bounding box center [900, 319] width 75 height 11
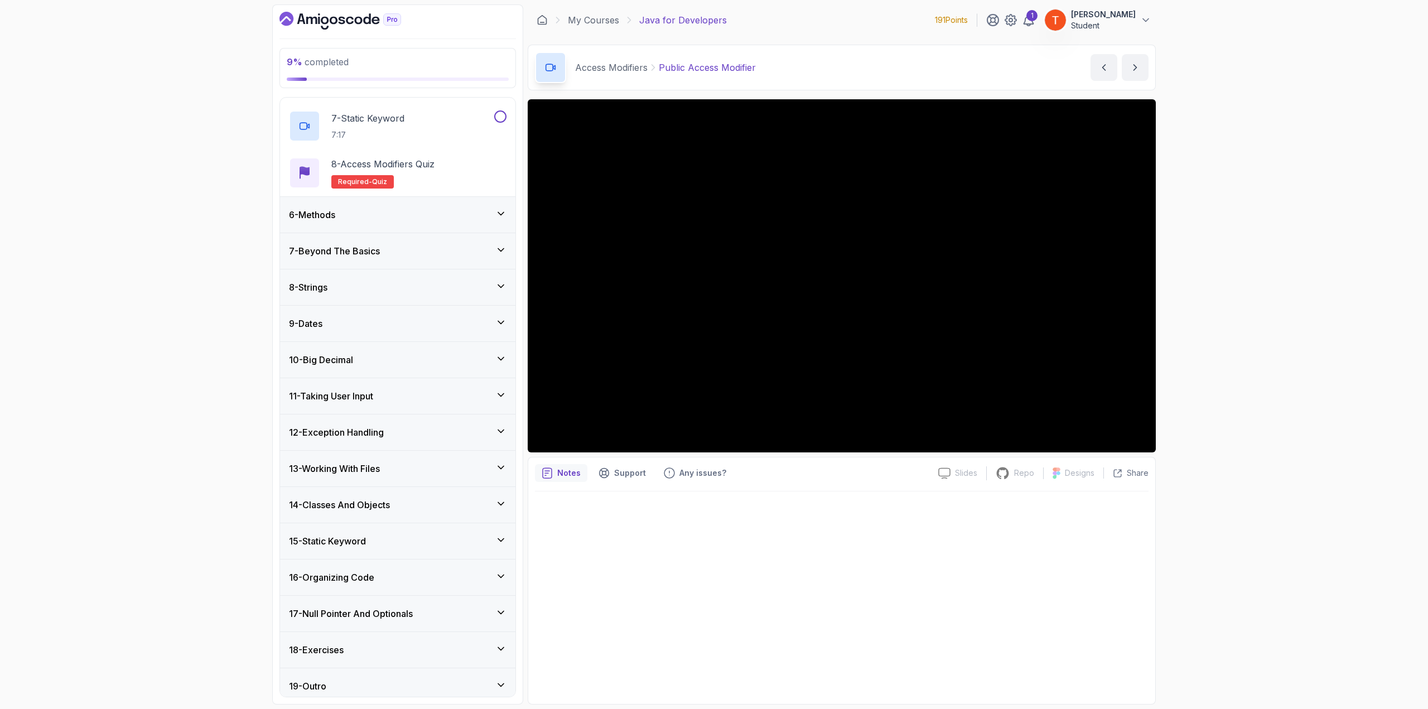
scroll to position [459, 0]
click at [359, 568] on h3 "16 - Organizing Code" at bounding box center [331, 574] width 85 height 13
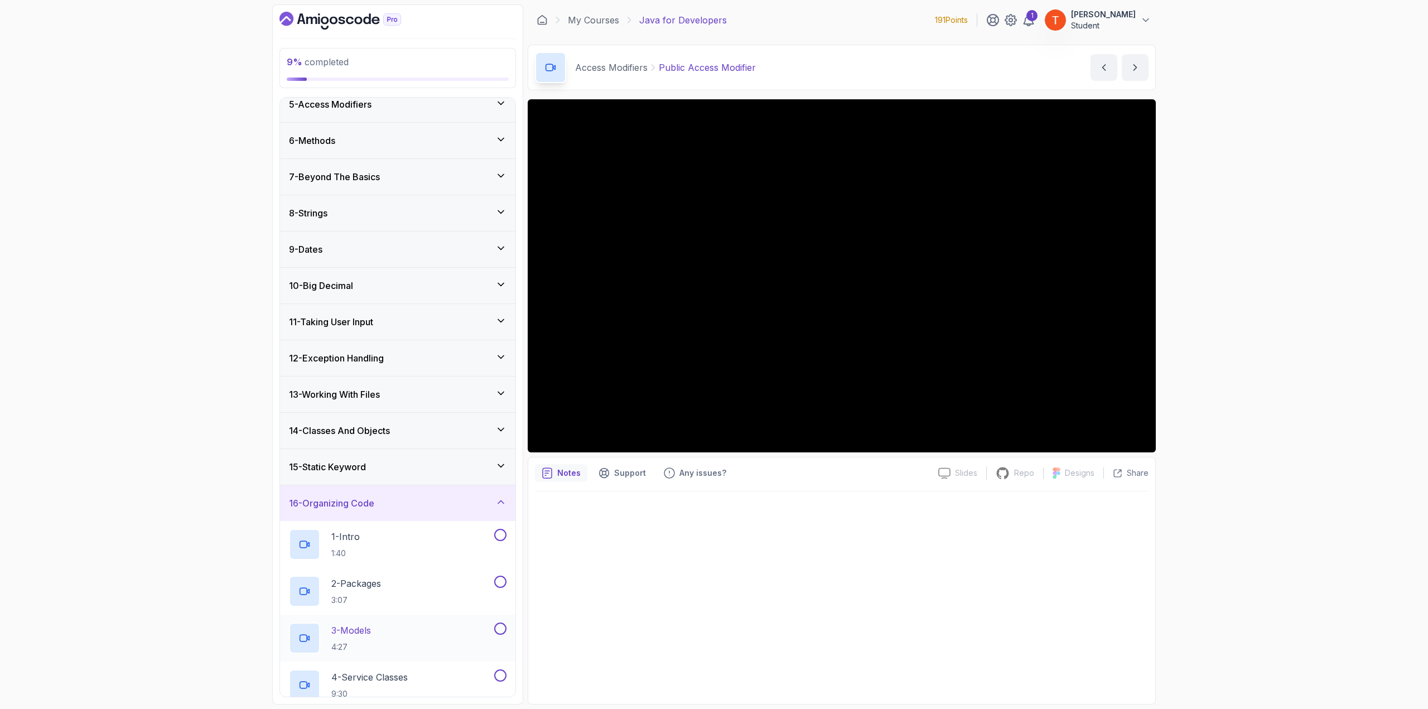
scroll to position [252, 0]
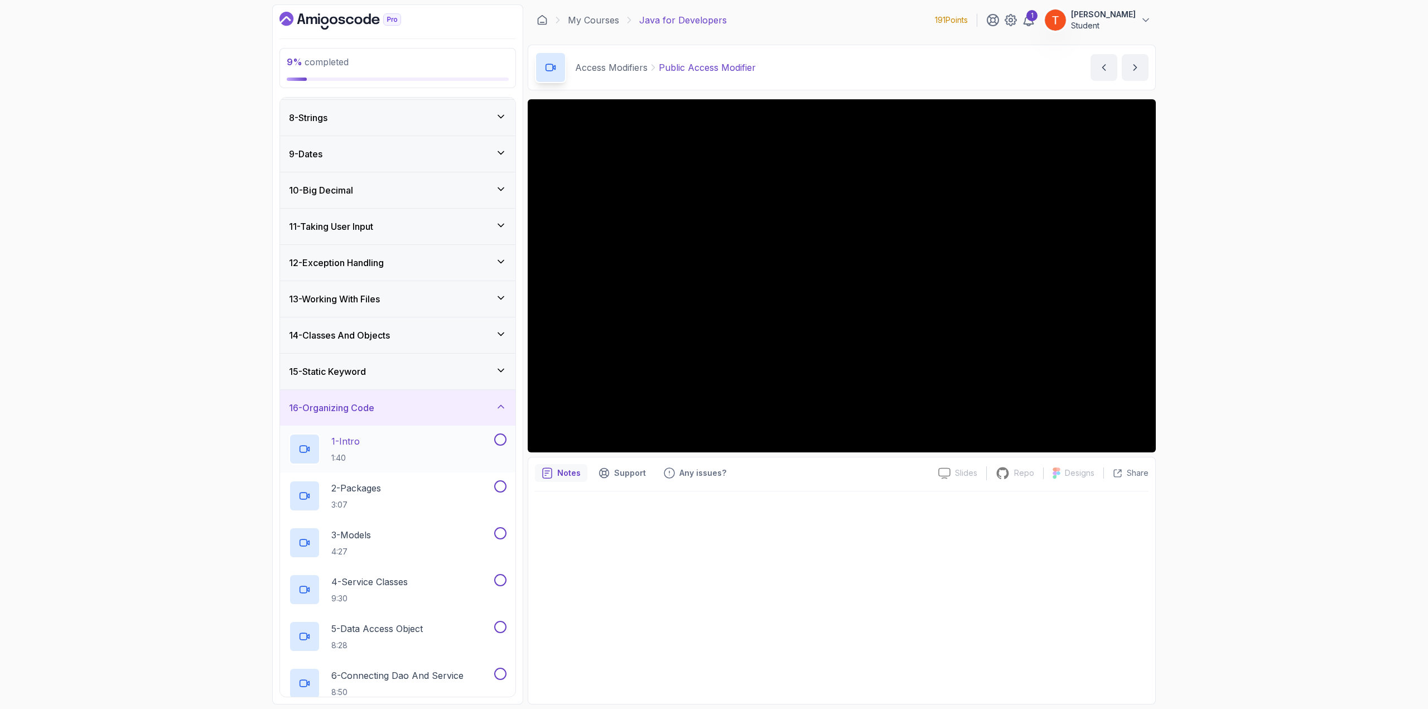
click at [364, 441] on div "1 - Intro 1:40" at bounding box center [390, 448] width 203 height 31
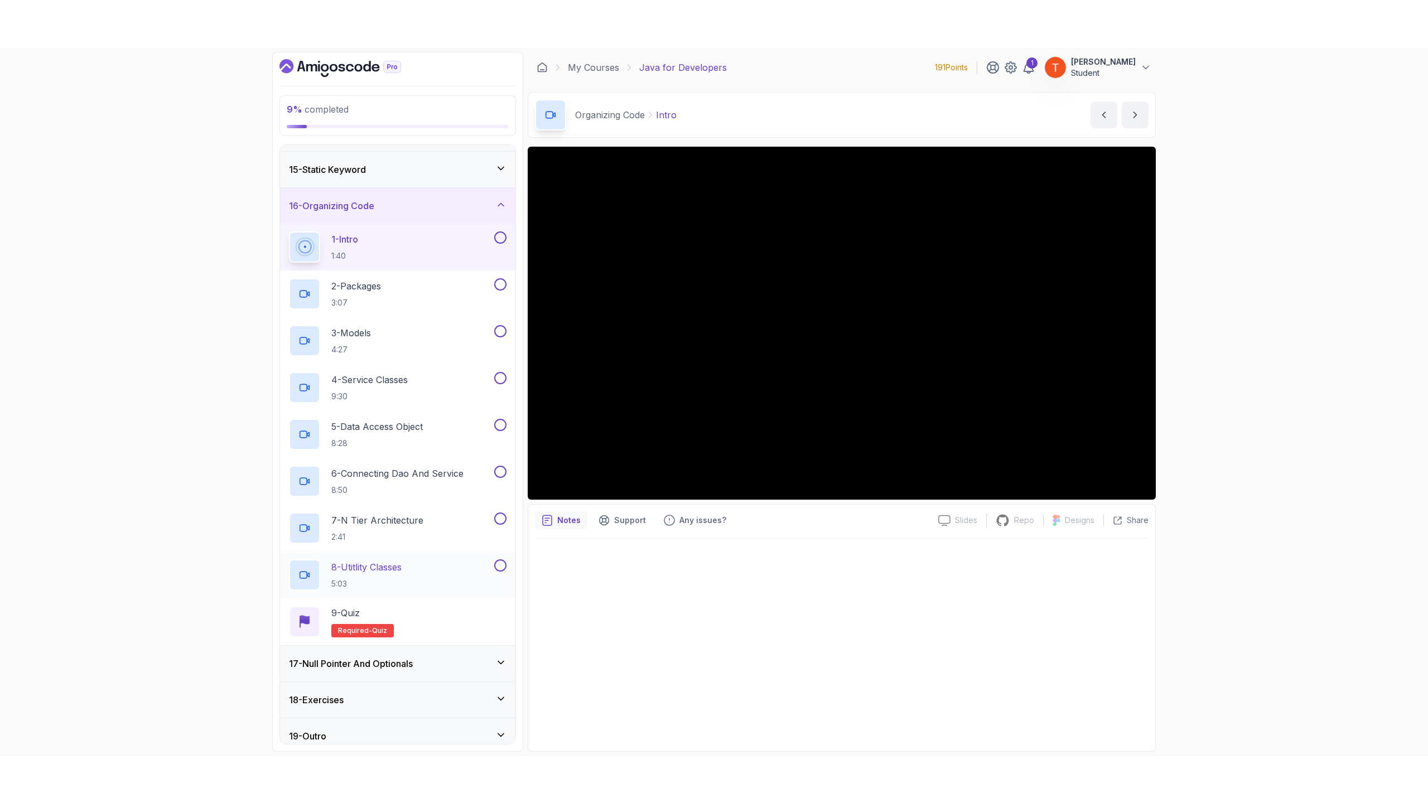
scroll to position [506, 0]
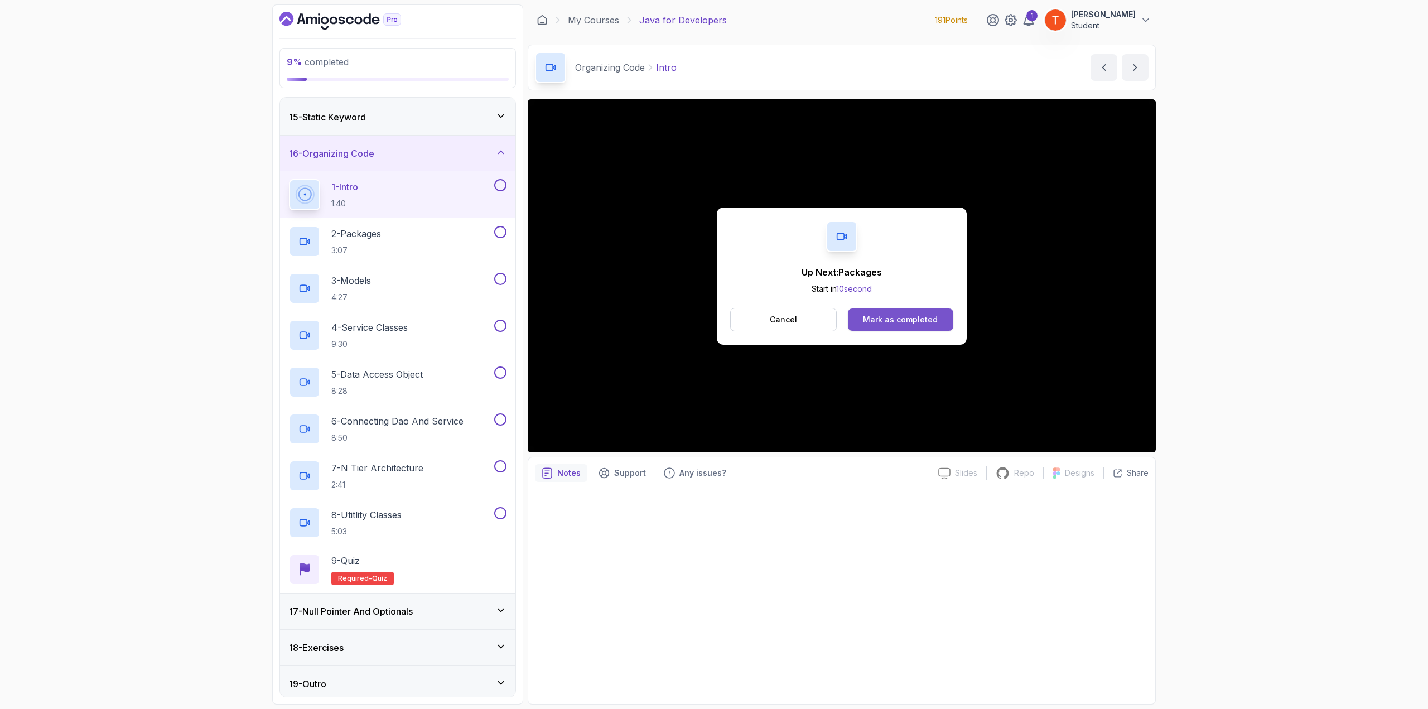
click at [908, 309] on button "Mark as completed" at bounding box center [900, 319] width 105 height 22
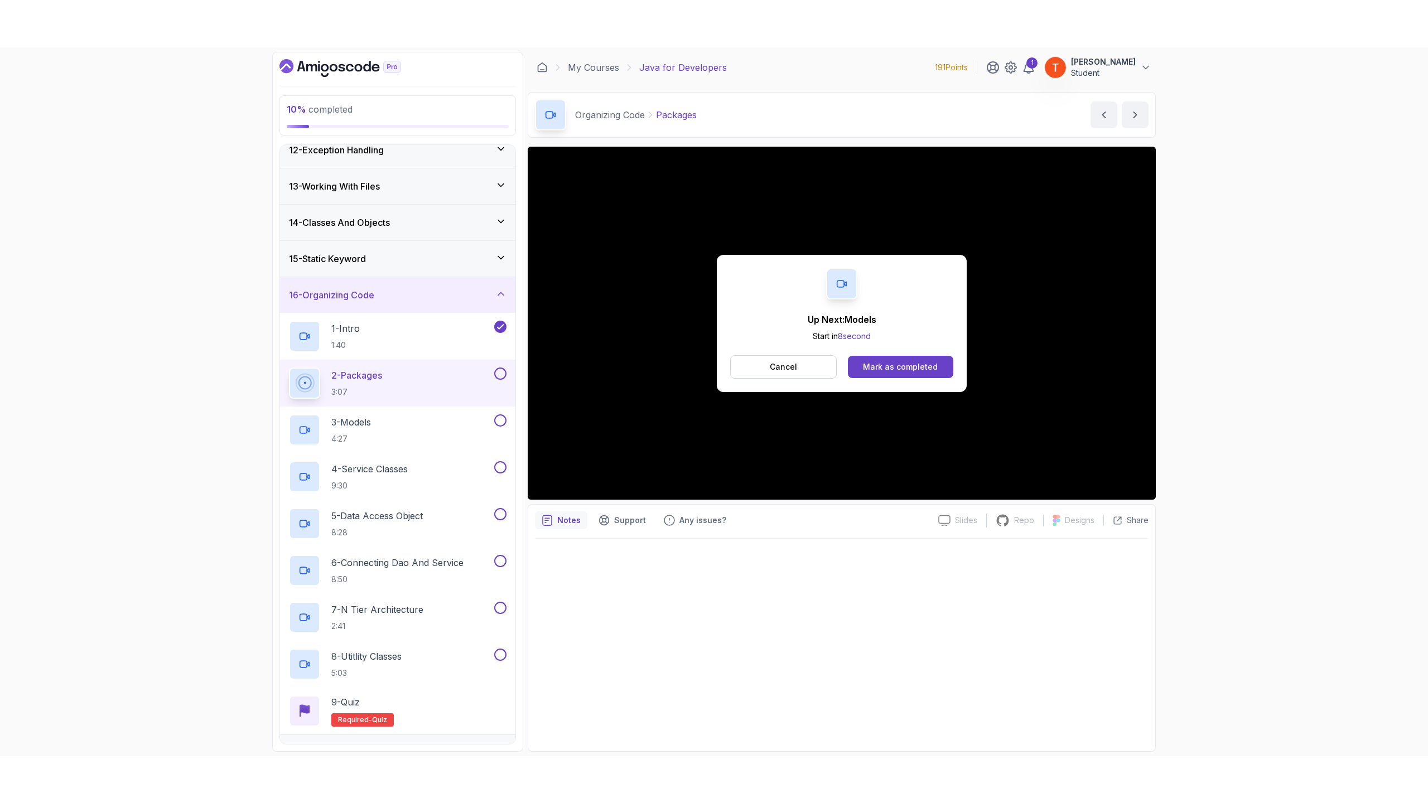
scroll to position [506, 0]
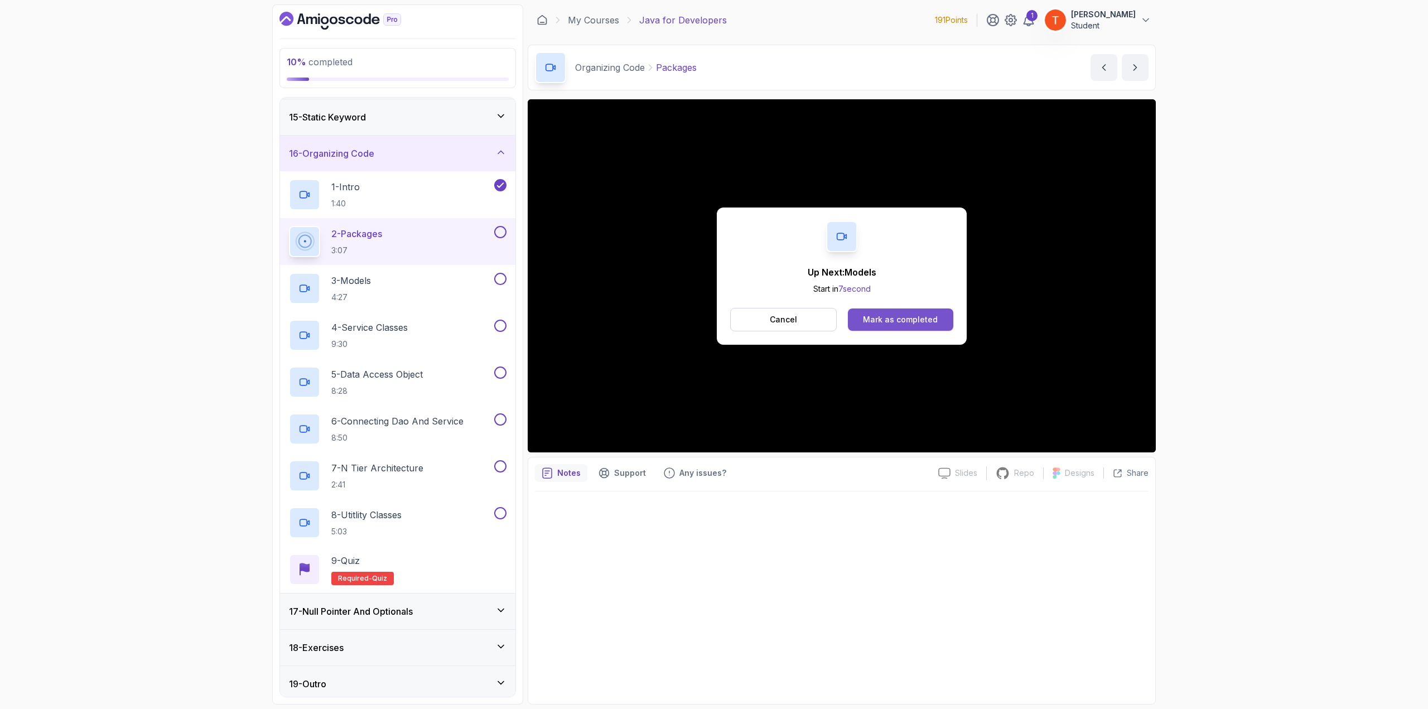
click at [894, 316] on div "Mark as completed" at bounding box center [900, 319] width 75 height 11
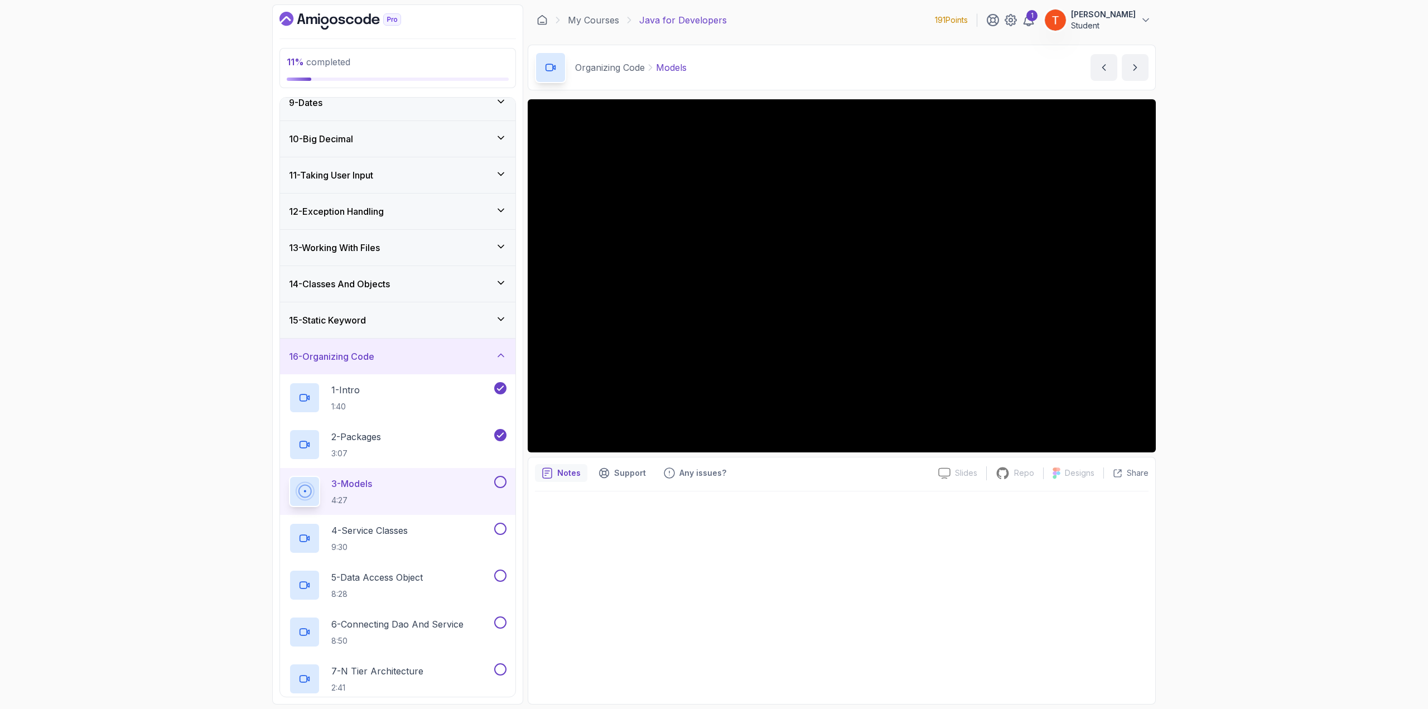
scroll to position [394, 0]
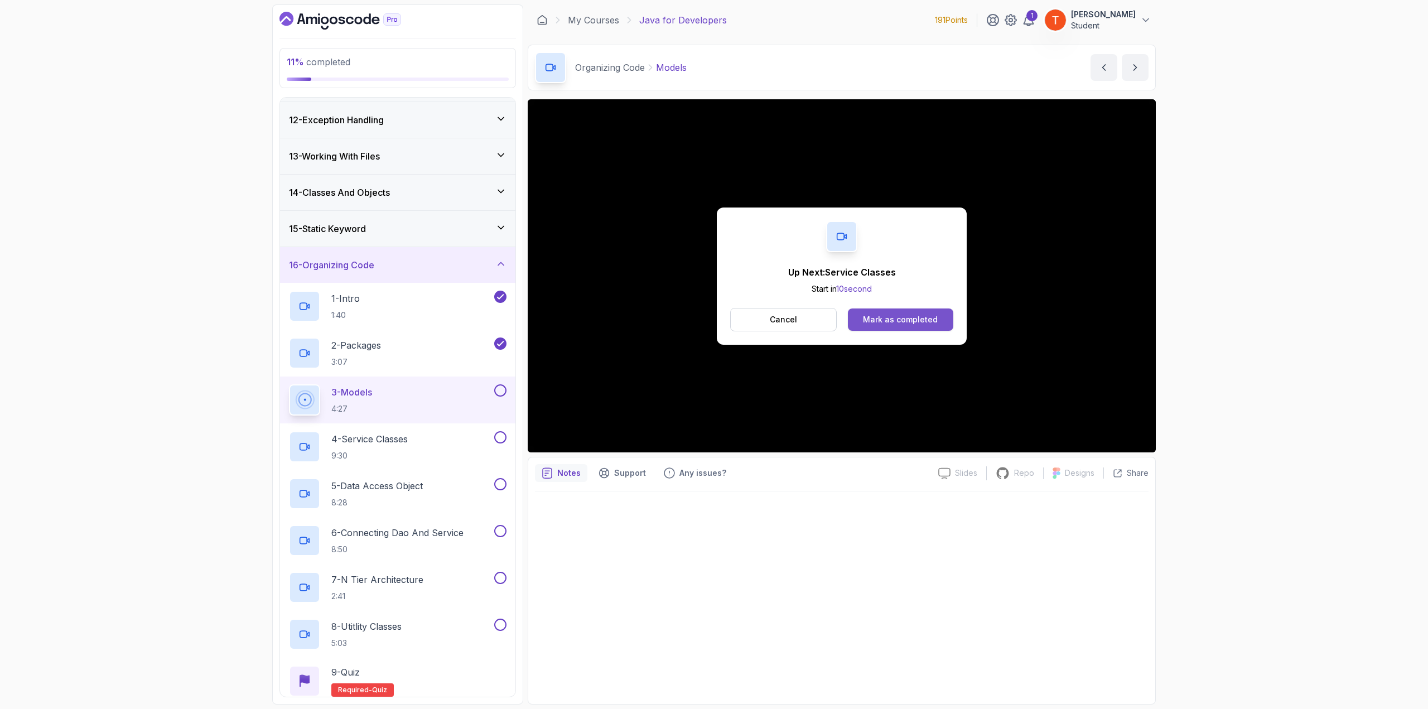
click at [878, 315] on div "Mark as completed" at bounding box center [900, 319] width 75 height 11
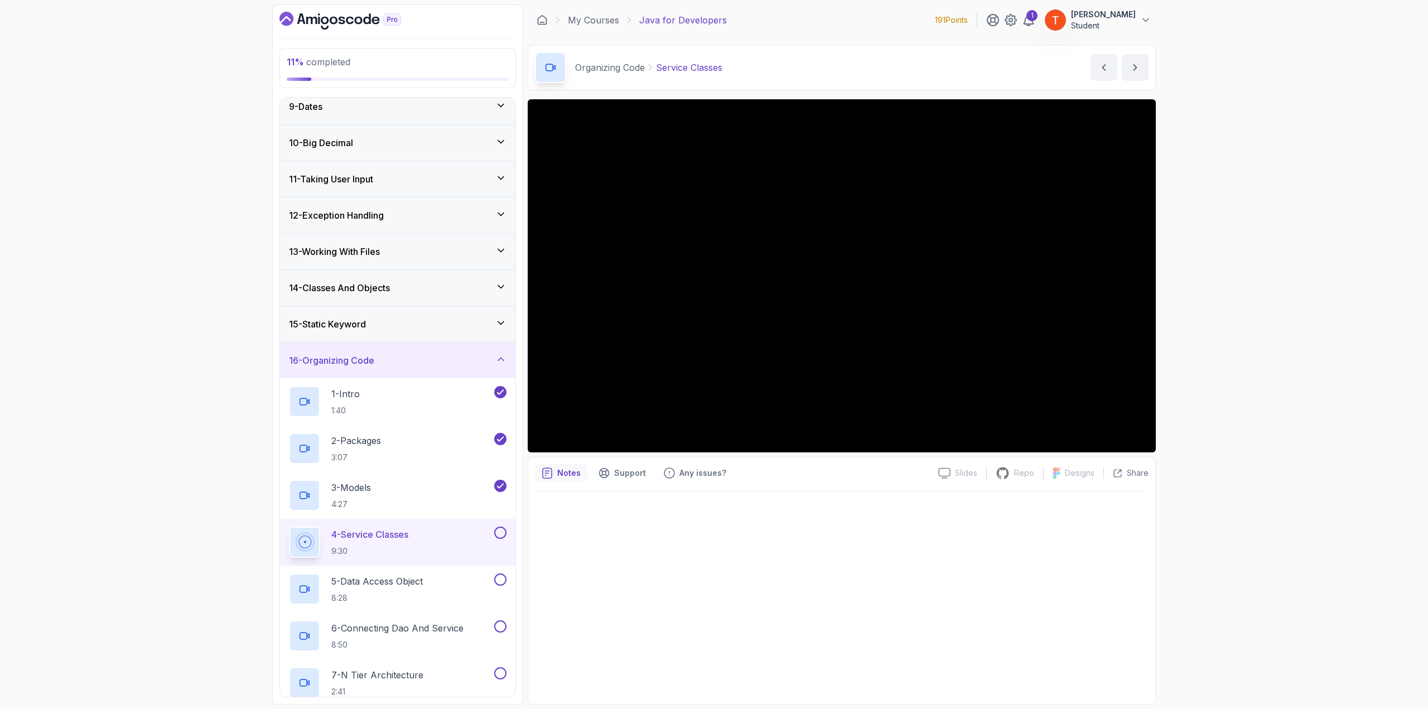
scroll to position [283, 0]
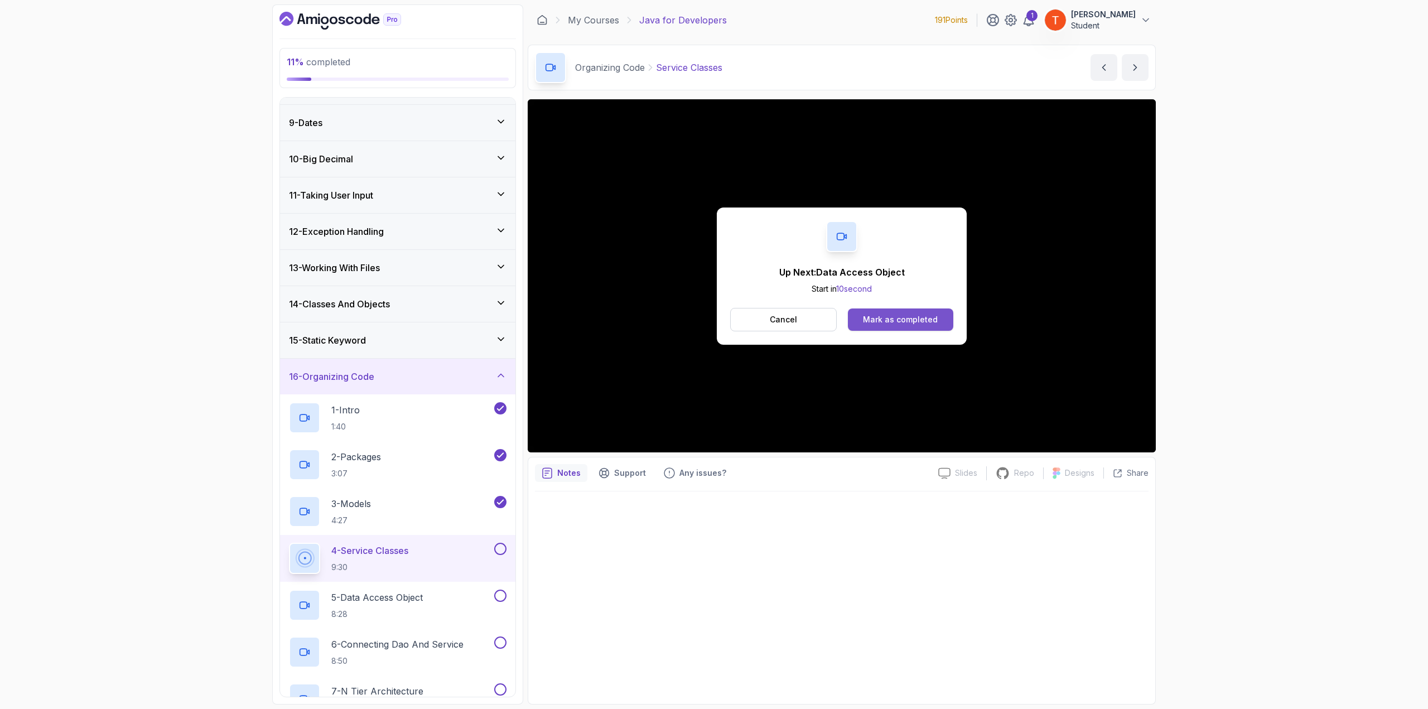
click at [884, 316] on div "Mark as completed" at bounding box center [900, 319] width 75 height 11
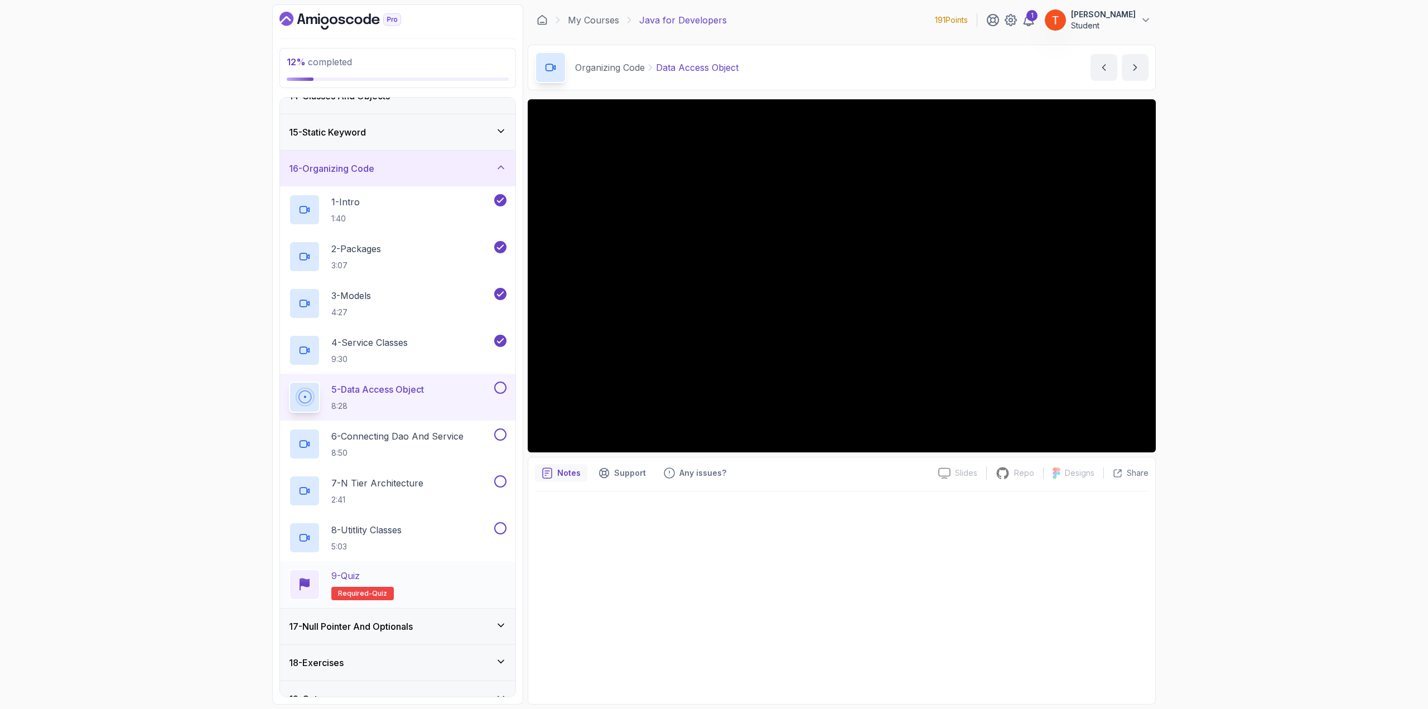
scroll to position [506, 0]
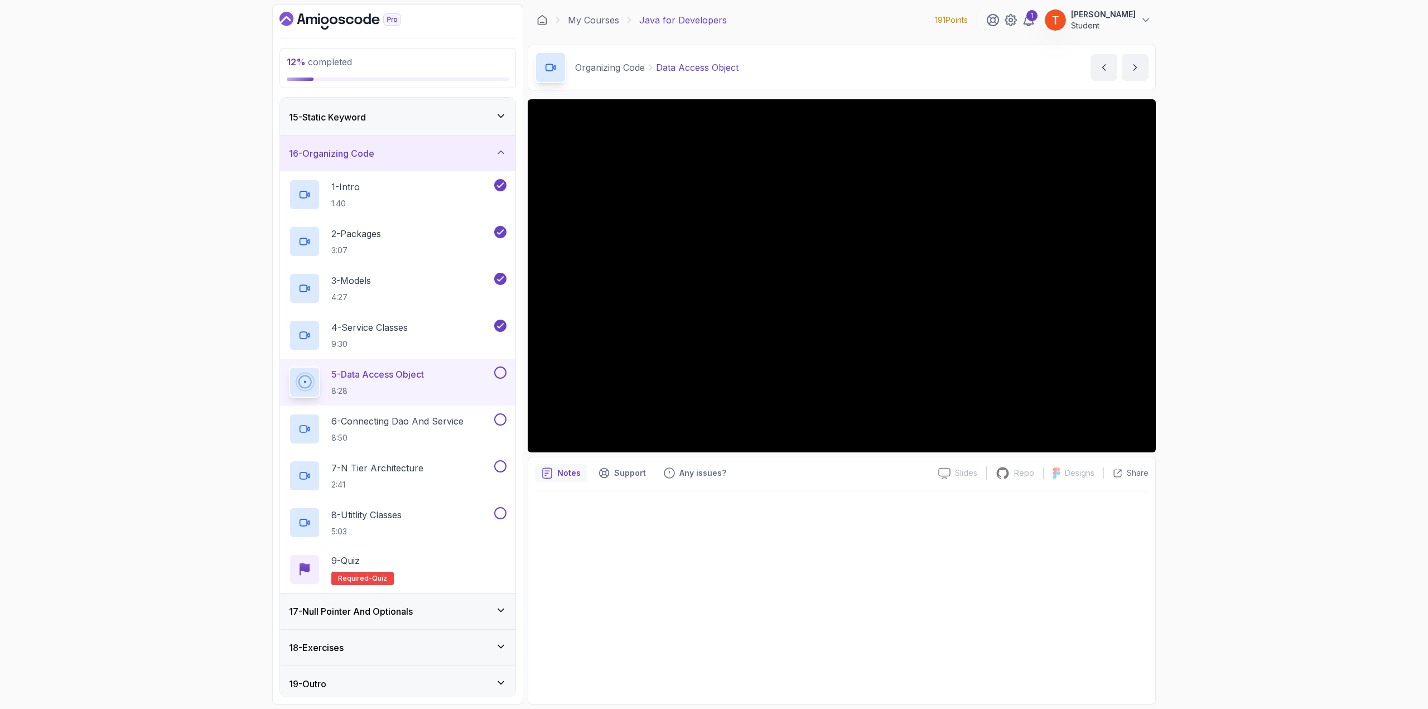
click at [393, 605] on h3 "17 - Null Pointer And Optionals" at bounding box center [351, 611] width 124 height 13
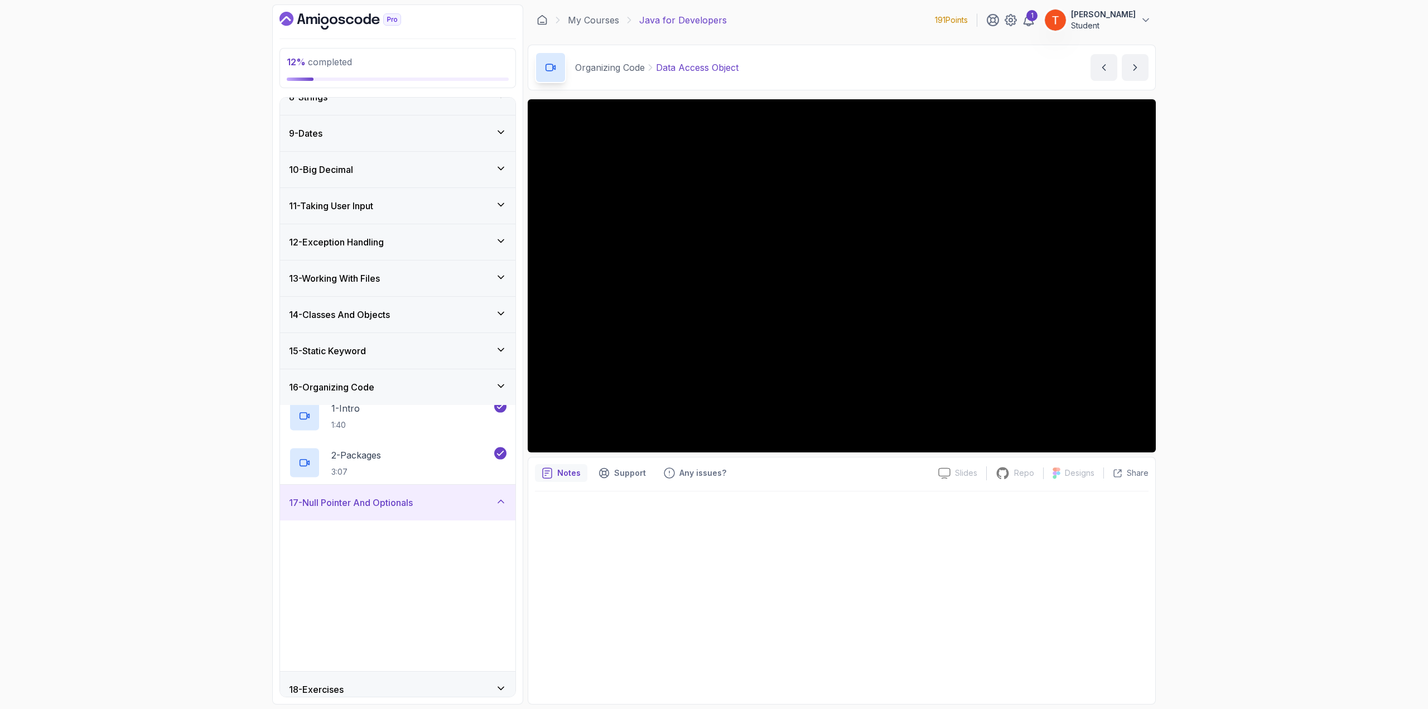
scroll to position [272, 0]
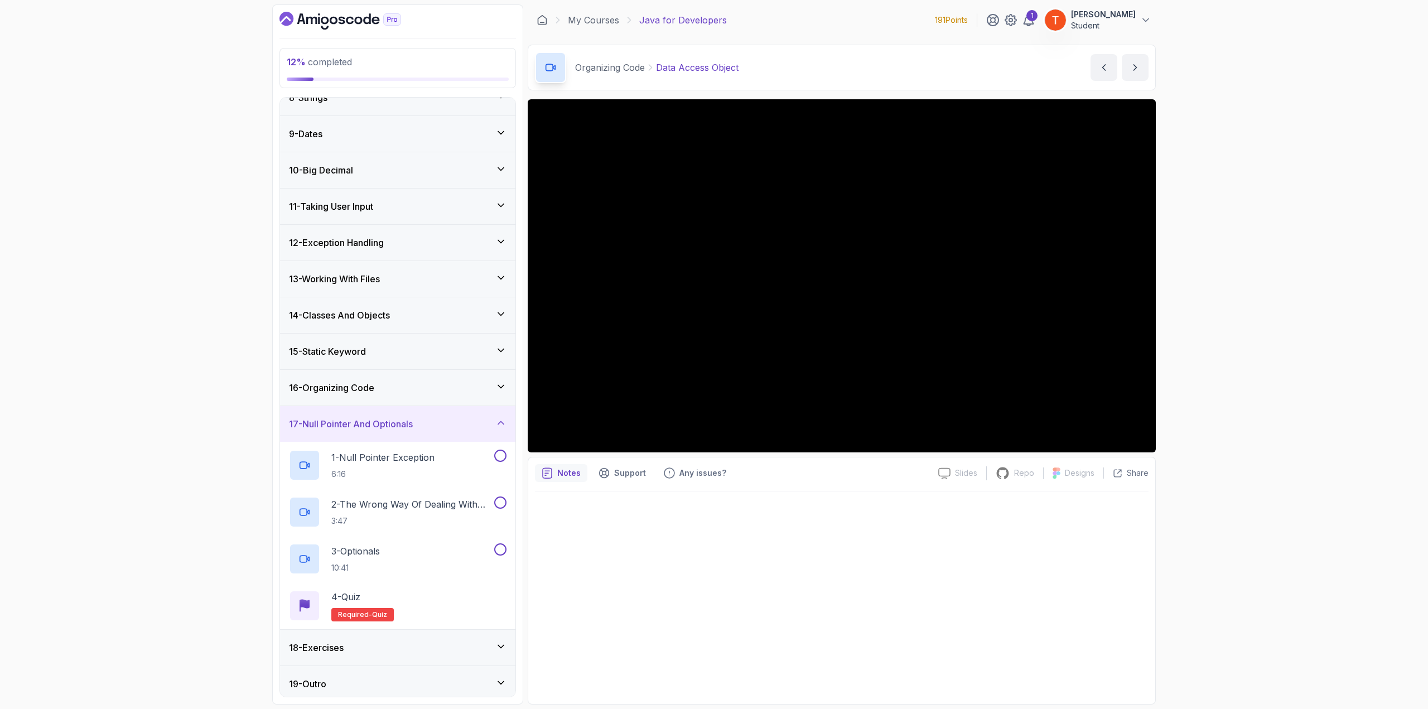
click at [418, 429] on div "17 - Null Pointer And Optionals" at bounding box center [397, 424] width 235 height 36
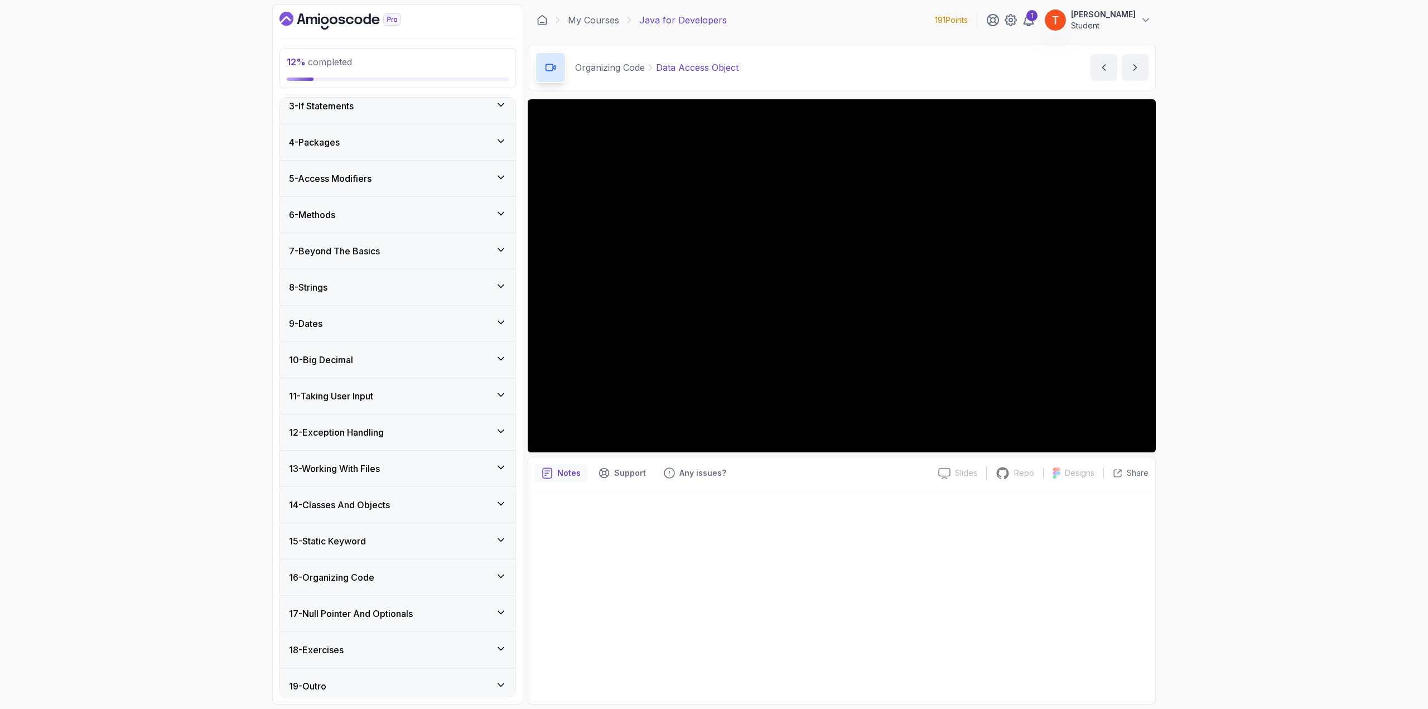
scroll to position [84, 0]
click at [367, 568] on h3 "16 - Organizing Code" at bounding box center [331, 574] width 85 height 13
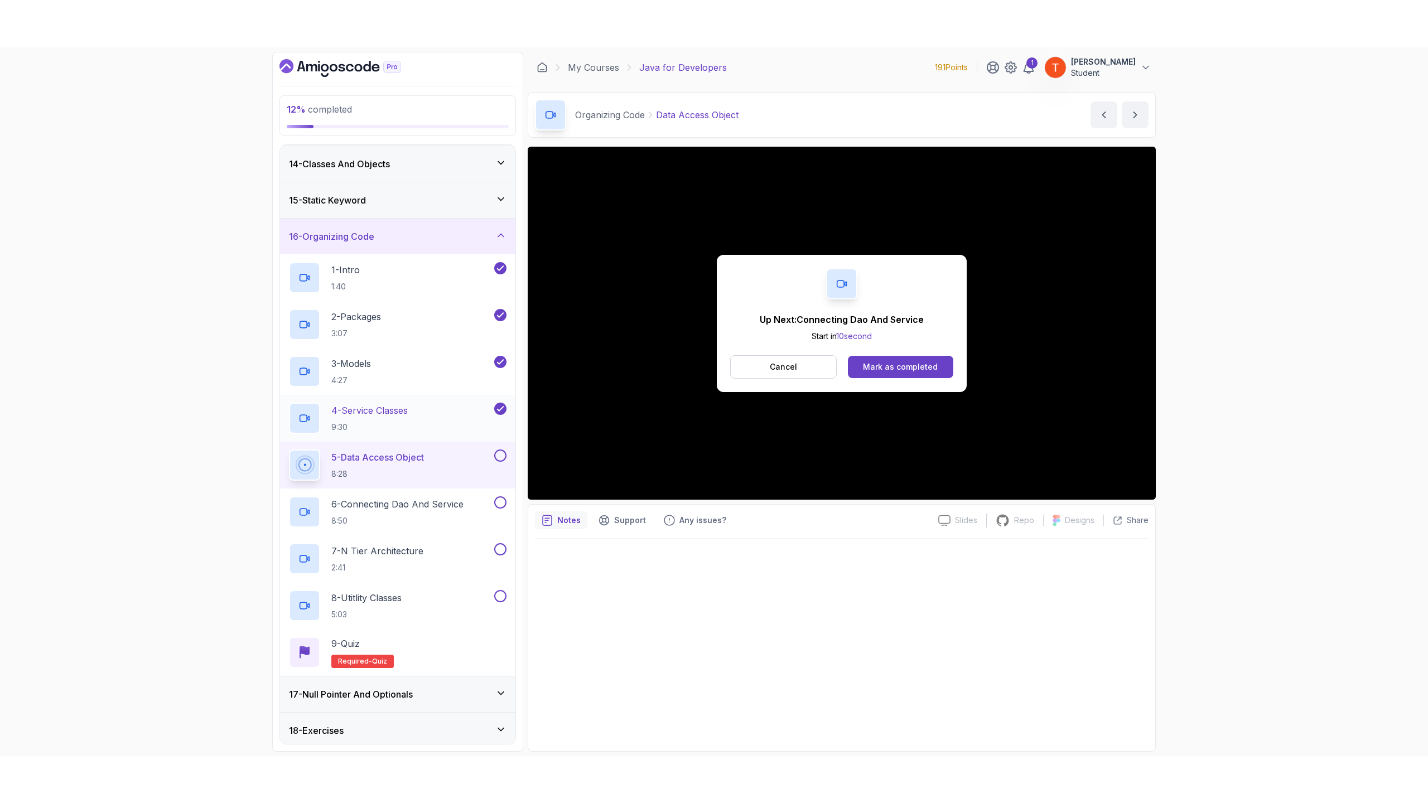
scroll to position [475, 0]
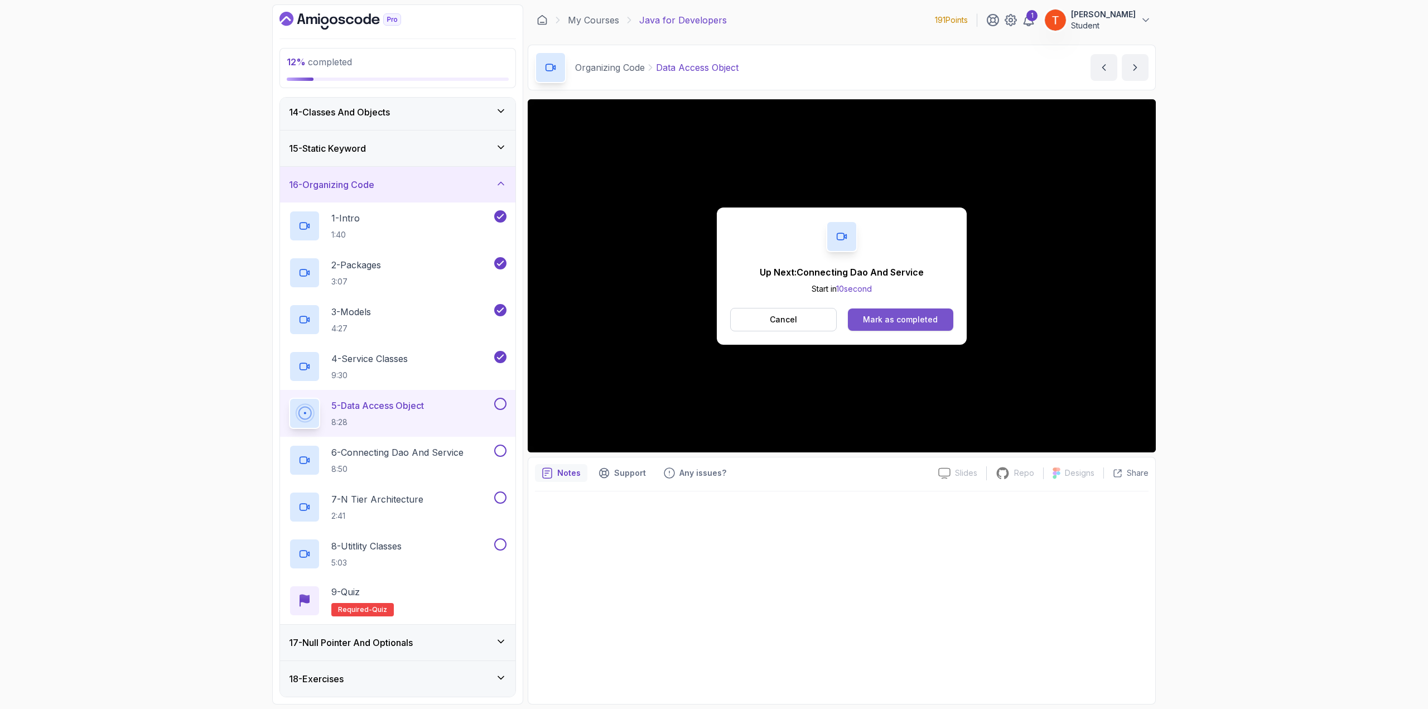
click at [905, 315] on button "Mark as completed" at bounding box center [900, 319] width 105 height 22
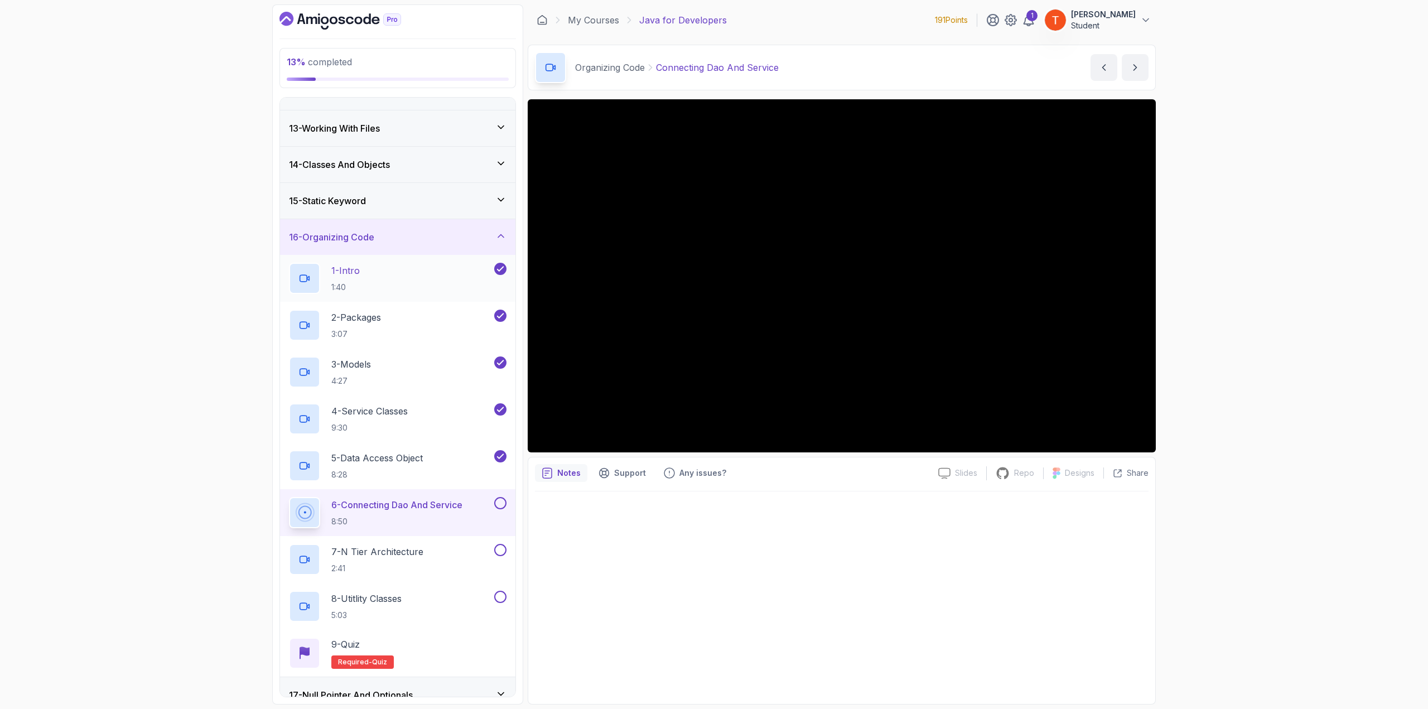
scroll to position [283, 0]
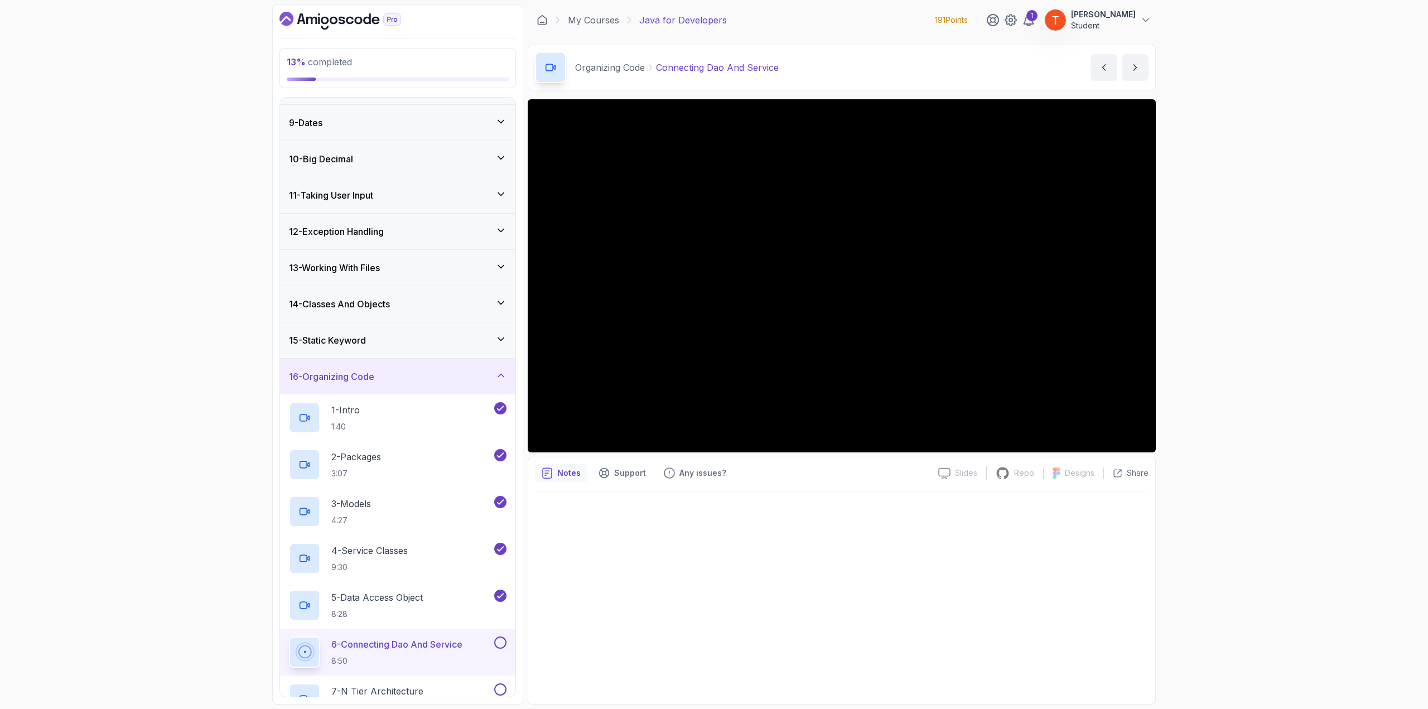
click at [423, 335] on div "15 - Static Keyword" at bounding box center [398, 340] width 218 height 13
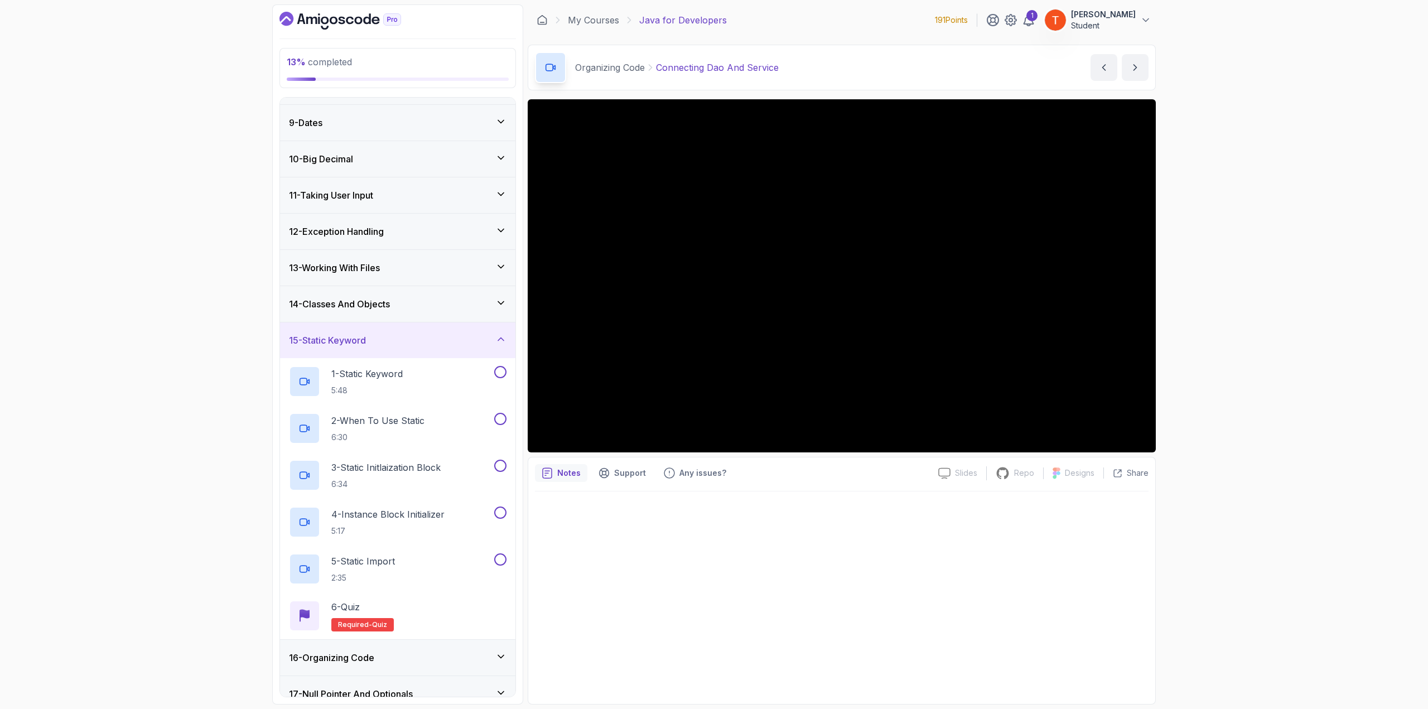
click at [423, 335] on div "15 - Static Keyword" at bounding box center [398, 340] width 218 height 13
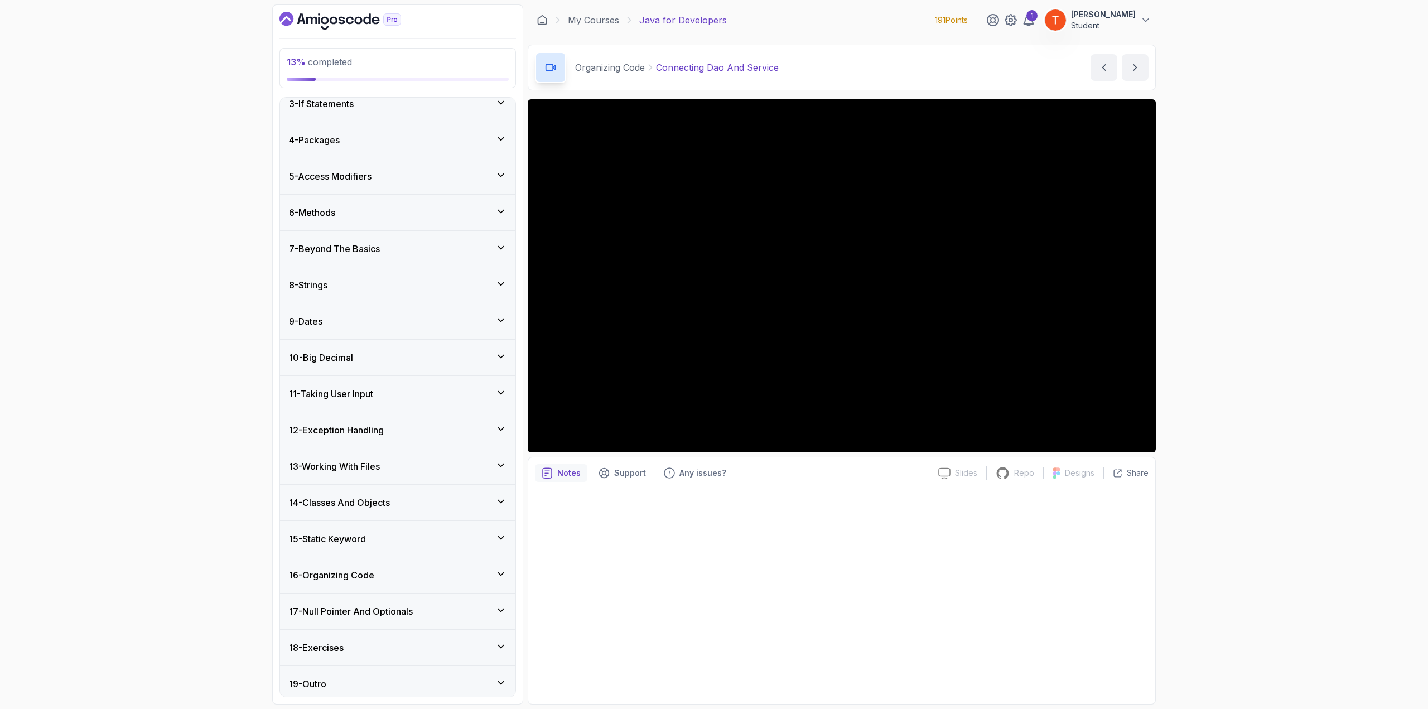
scroll to position [0, 0]
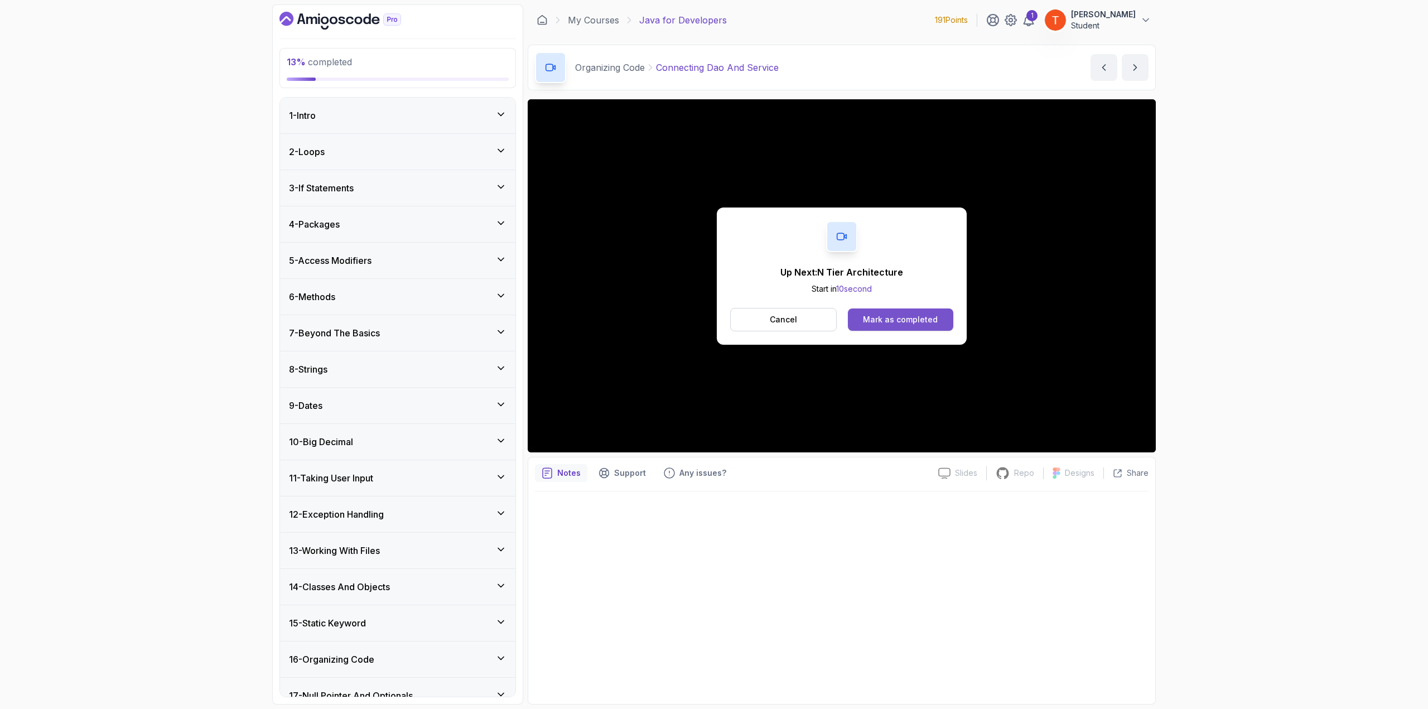
click at [938, 315] on button "Mark as completed" at bounding box center [900, 319] width 105 height 22
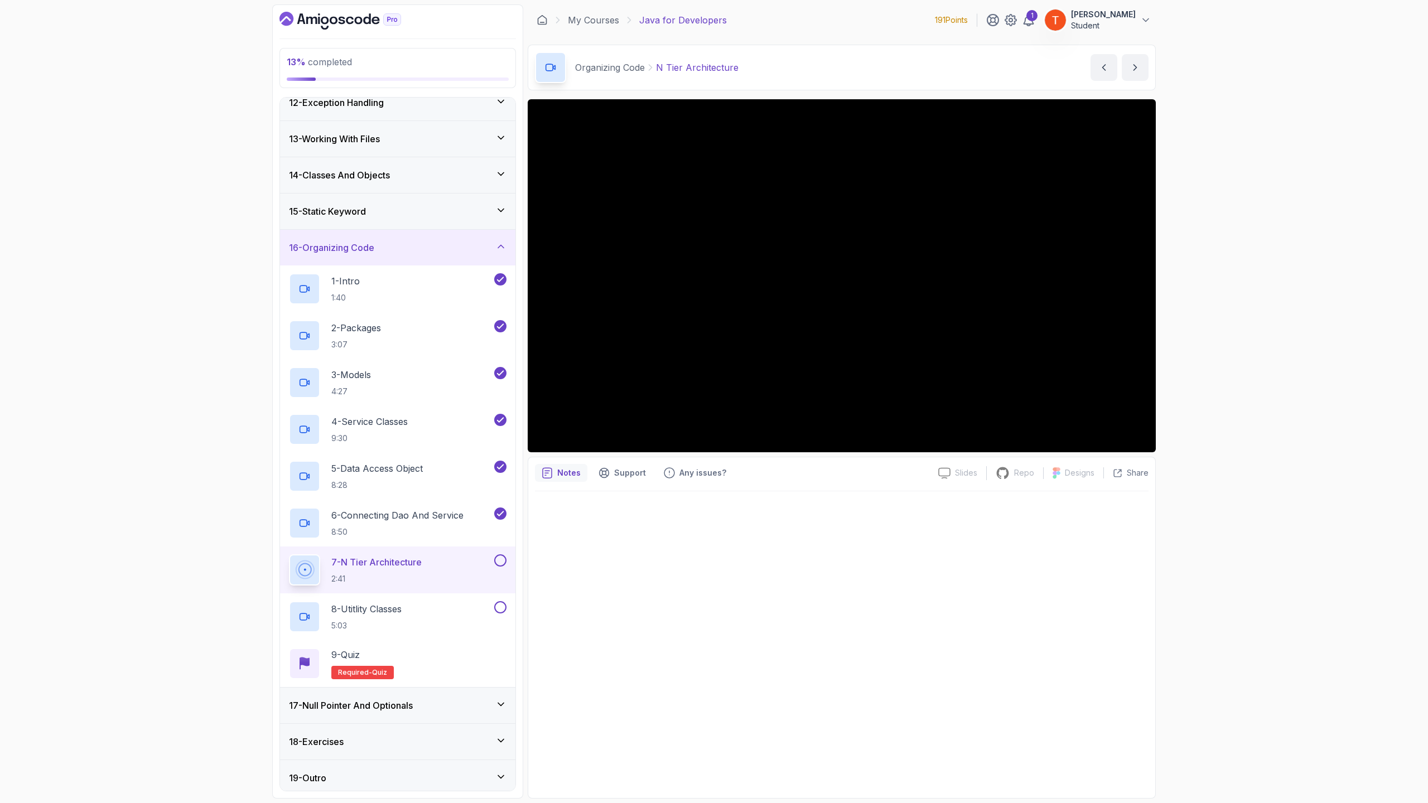
scroll to position [506, 0]
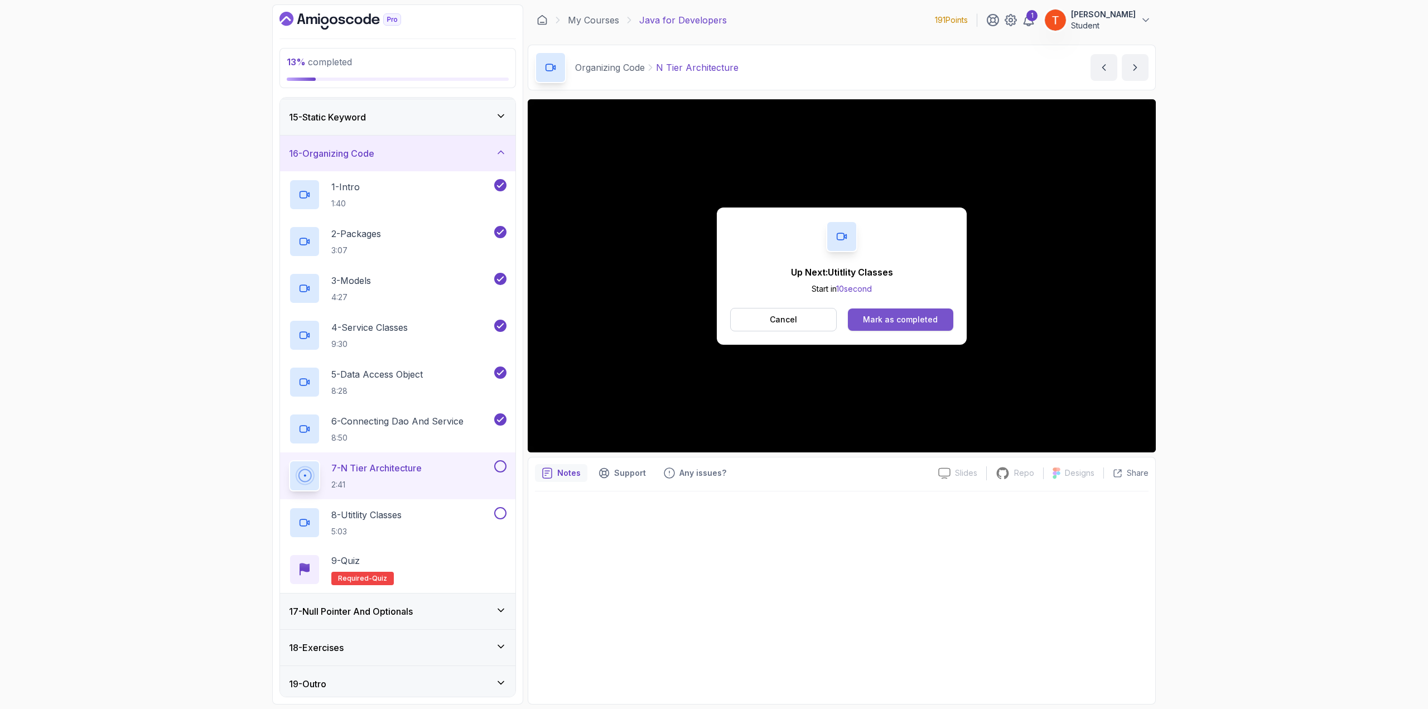
click at [915, 314] on div "Mark as completed" at bounding box center [900, 319] width 75 height 11
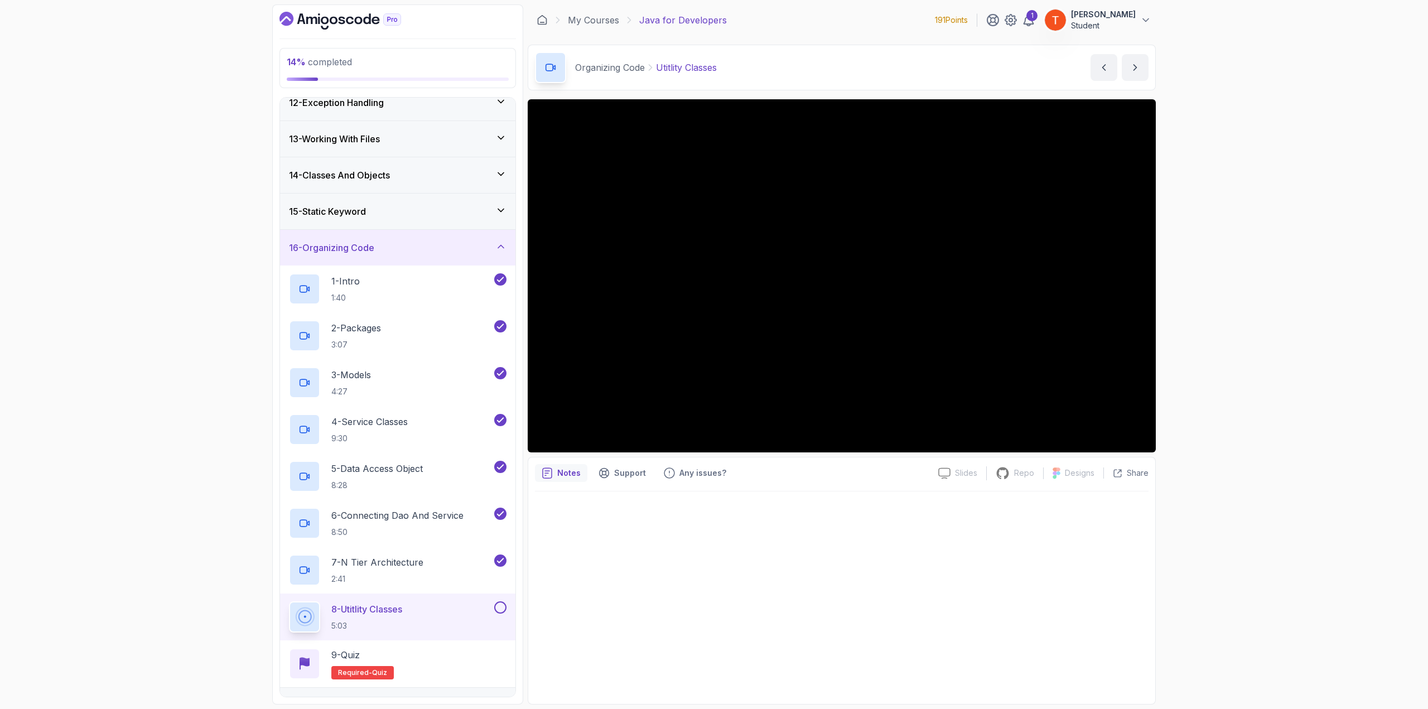
scroll to position [506, 0]
